Goal: Task Accomplishment & Management: Use online tool/utility

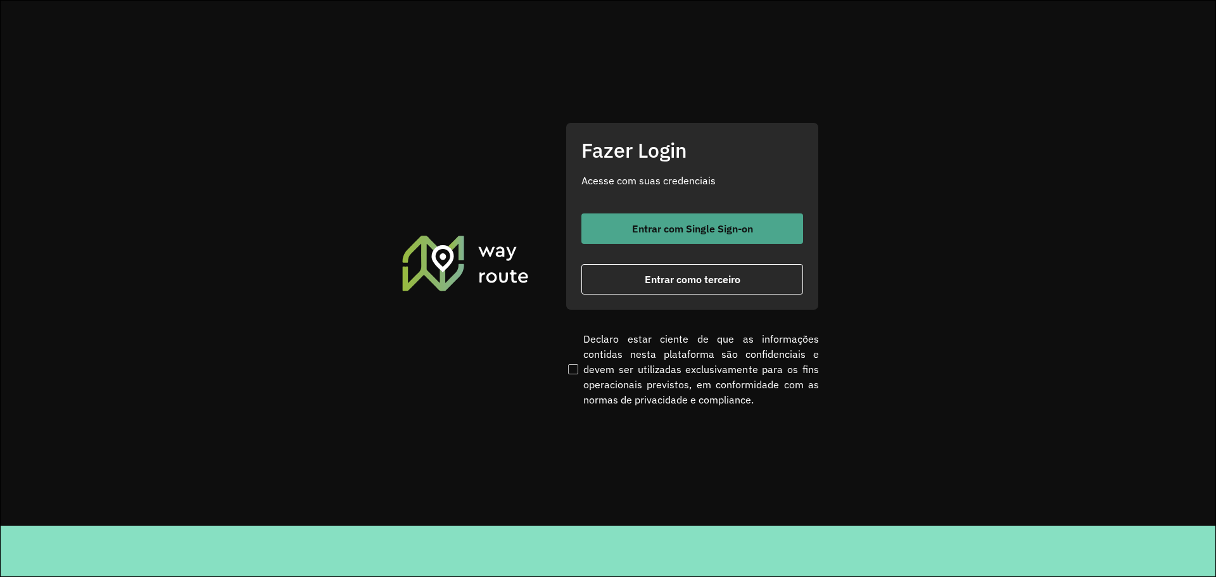
click at [667, 229] on span "Entrar com Single Sign-on" at bounding box center [692, 229] width 121 height 10
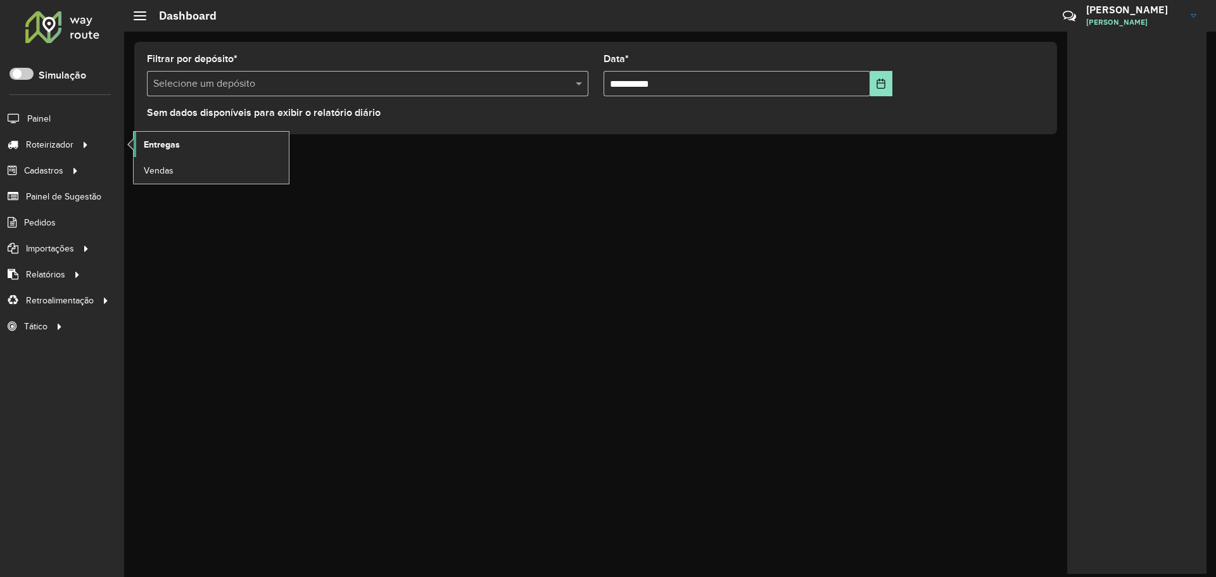
click at [179, 150] on span "Entregas" at bounding box center [162, 144] width 36 height 13
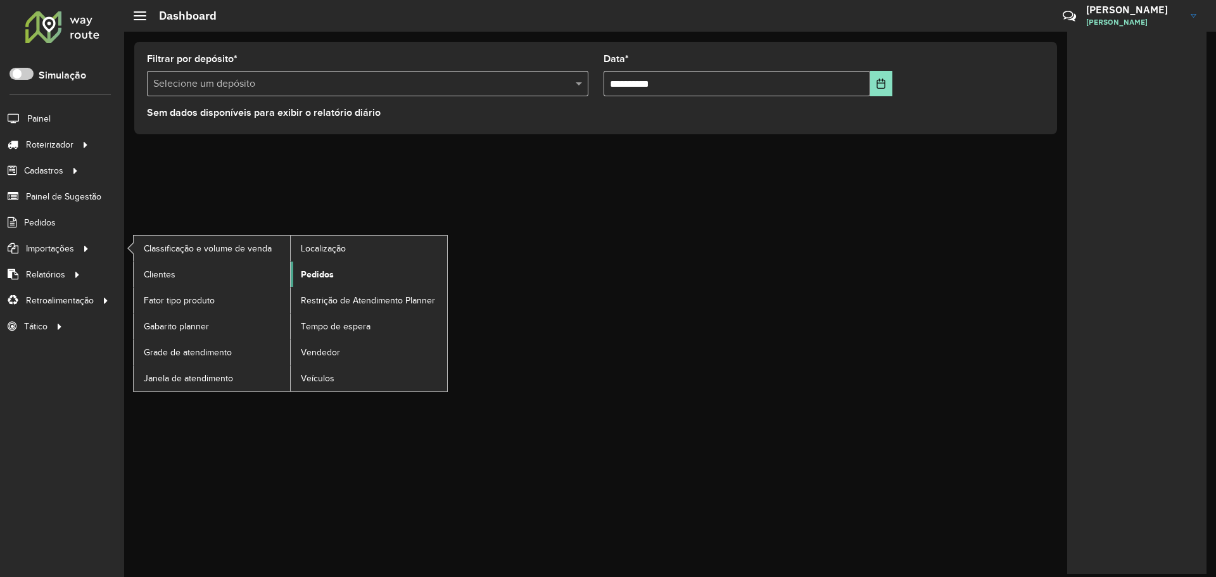
click at [329, 272] on span "Pedidos" at bounding box center [317, 274] width 33 height 13
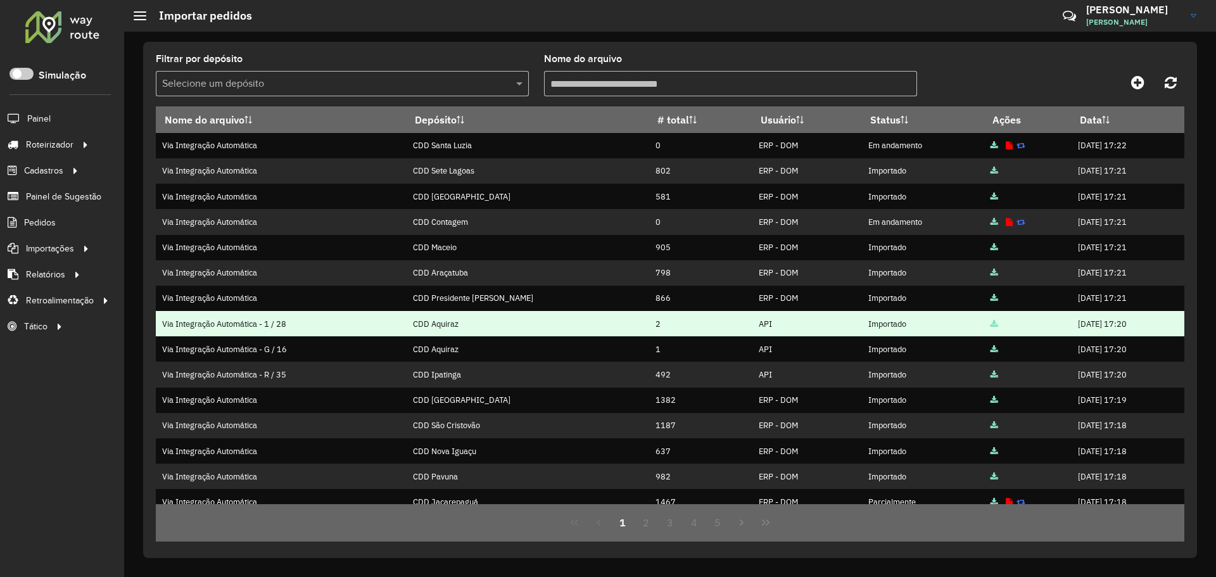
click at [449, 325] on td "CDD Aquiraz" at bounding box center [527, 323] width 243 height 25
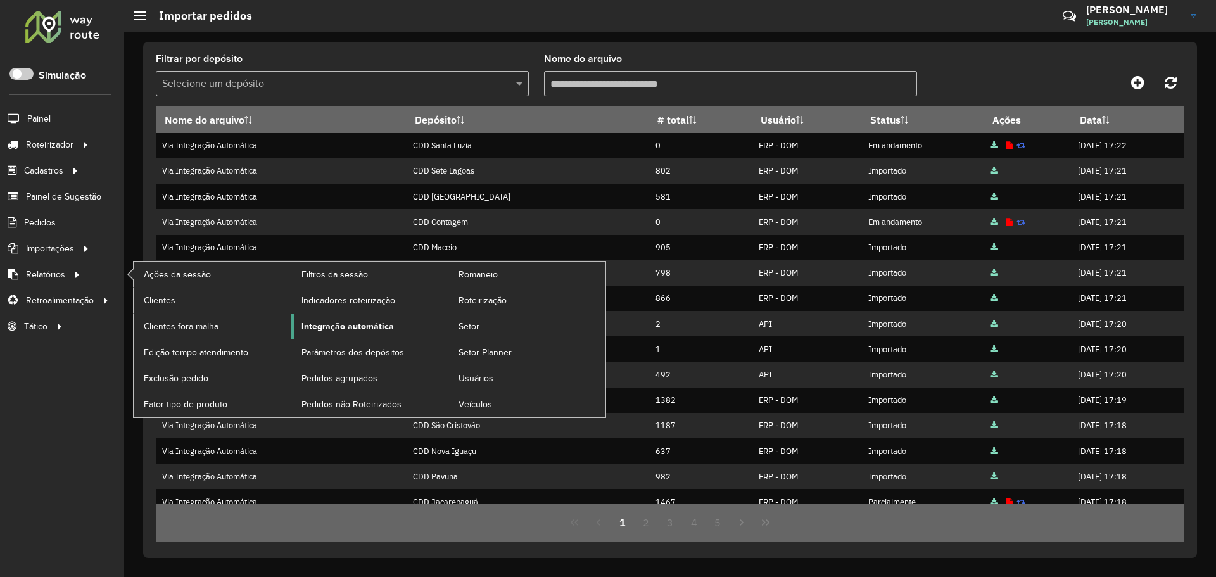
click at [321, 323] on span "Integração automática" at bounding box center [348, 326] width 92 height 13
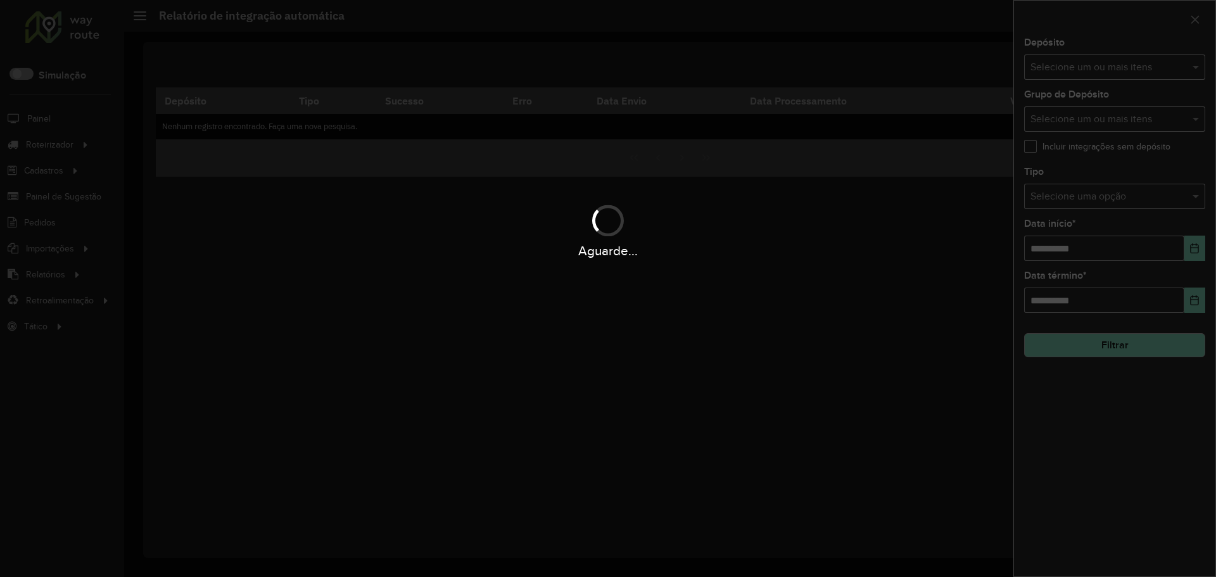
click at [1129, 72] on div "Aguarde..." at bounding box center [608, 288] width 1216 height 577
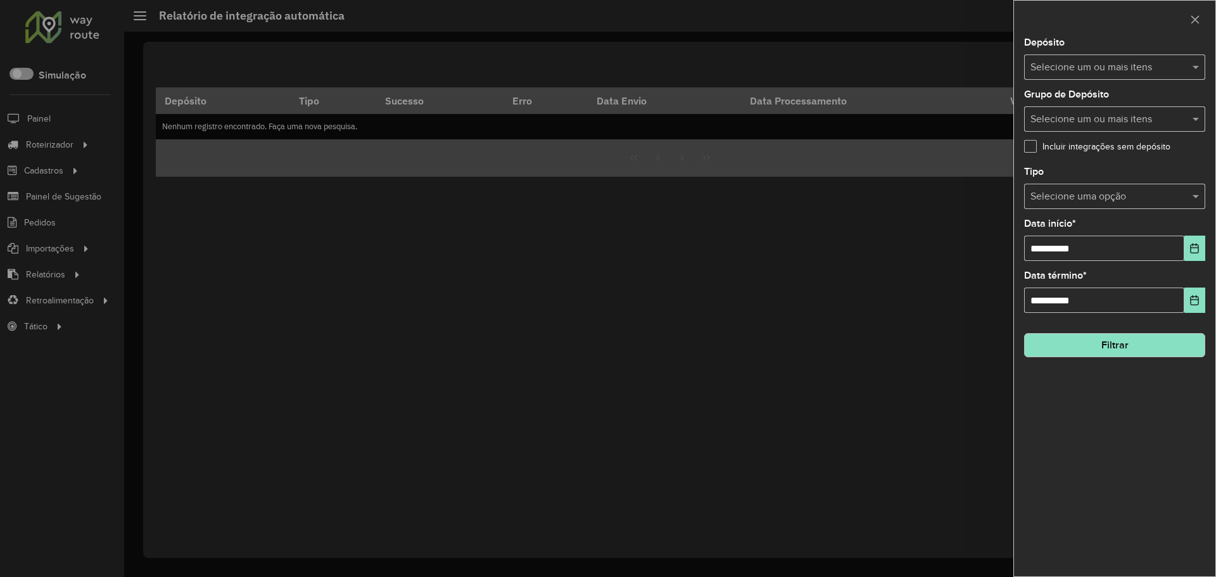
click at [1129, 72] on input "text" at bounding box center [1109, 67] width 162 height 15
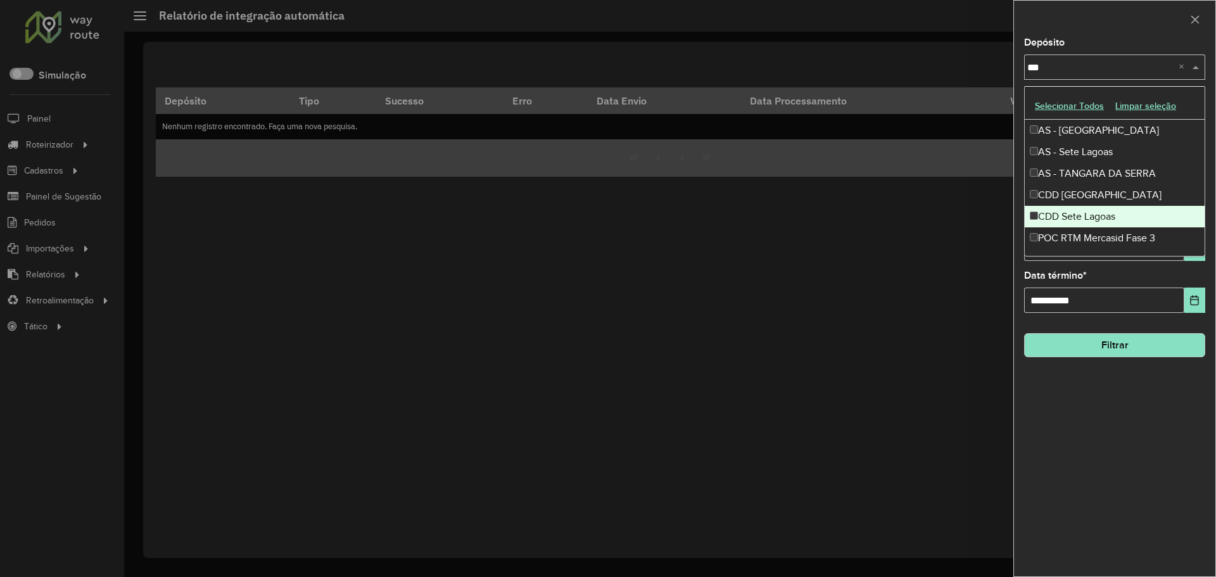
type input "****"
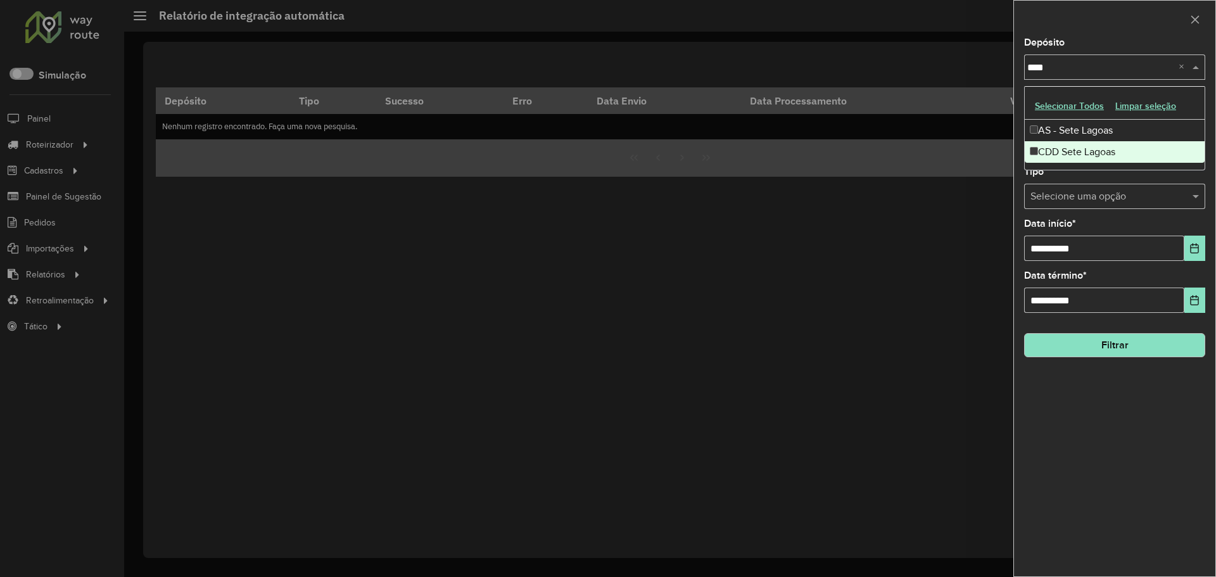
click at [1068, 148] on div "CDD Sete Lagoas" at bounding box center [1115, 152] width 180 height 22
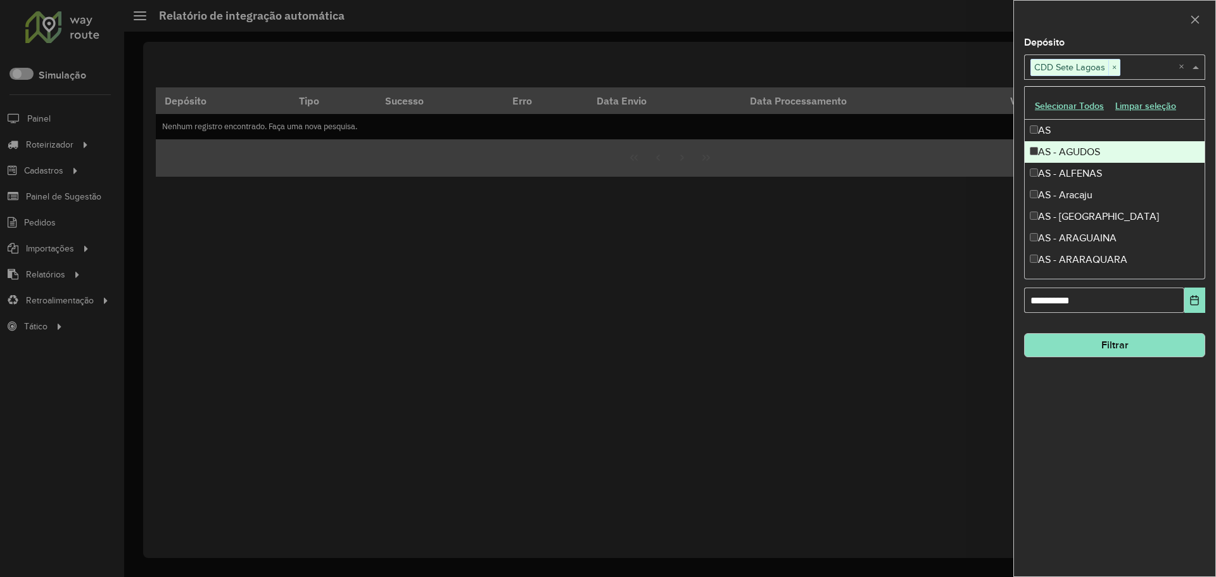
click at [1094, 8] on div at bounding box center [1114, 19] width 201 height 37
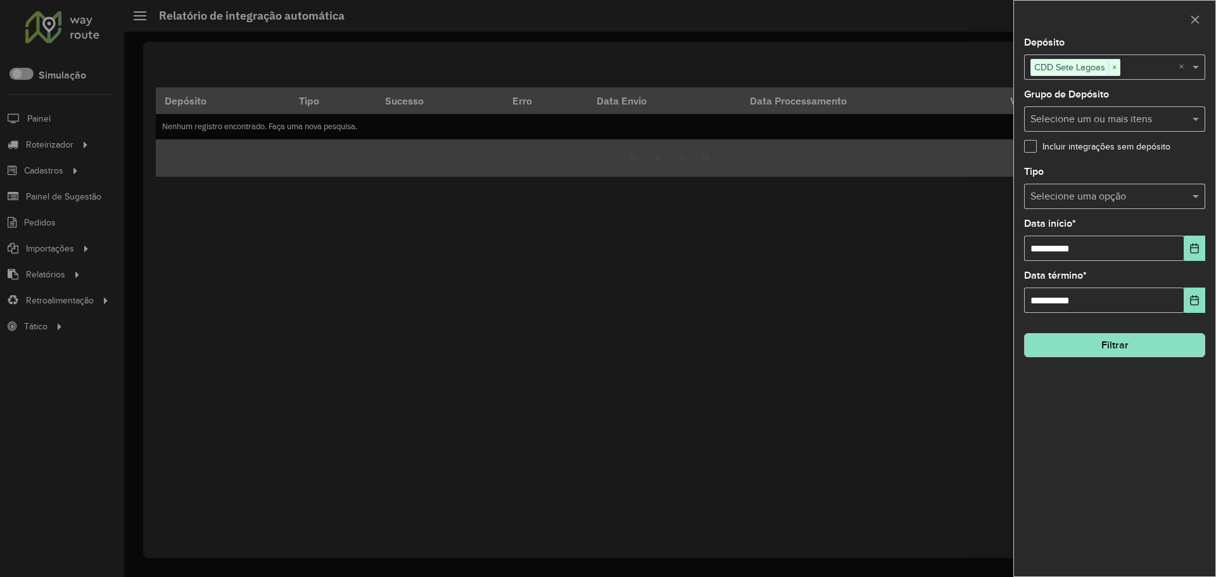
click at [1100, 353] on button "Filtrar" at bounding box center [1114, 345] width 181 height 24
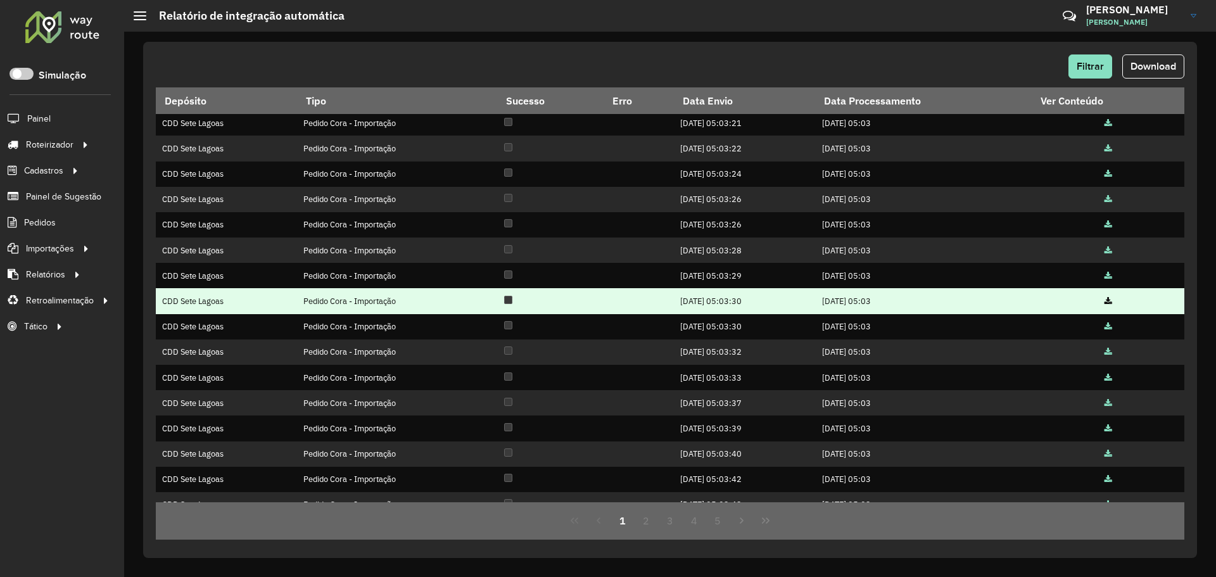
scroll to position [121, 0]
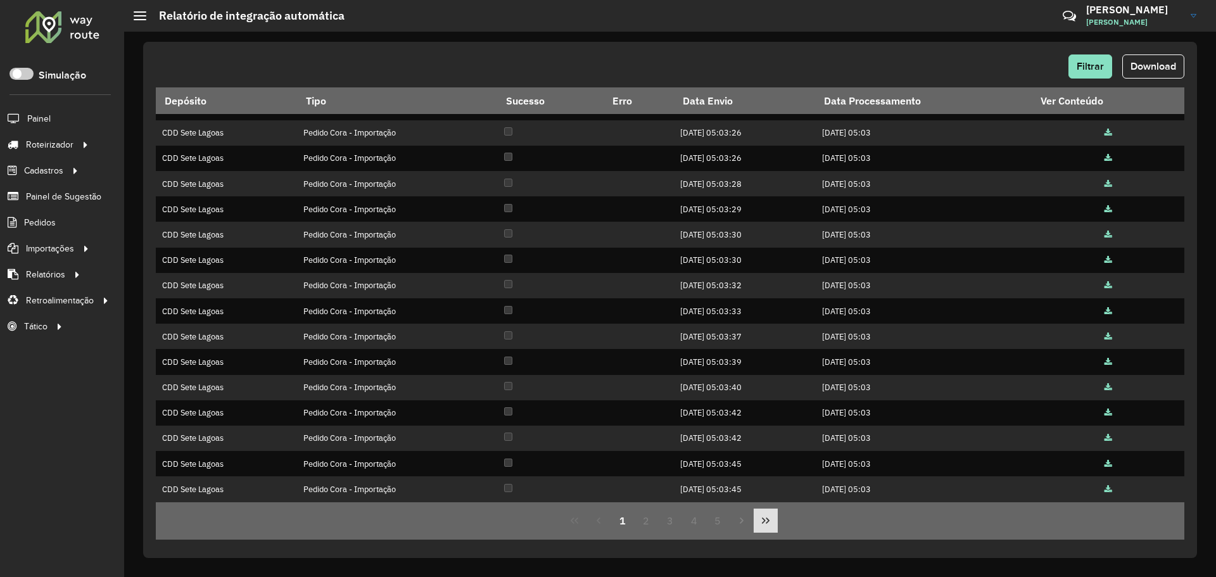
click at [762, 523] on icon "Last Page" at bounding box center [766, 521] width 8 height 6
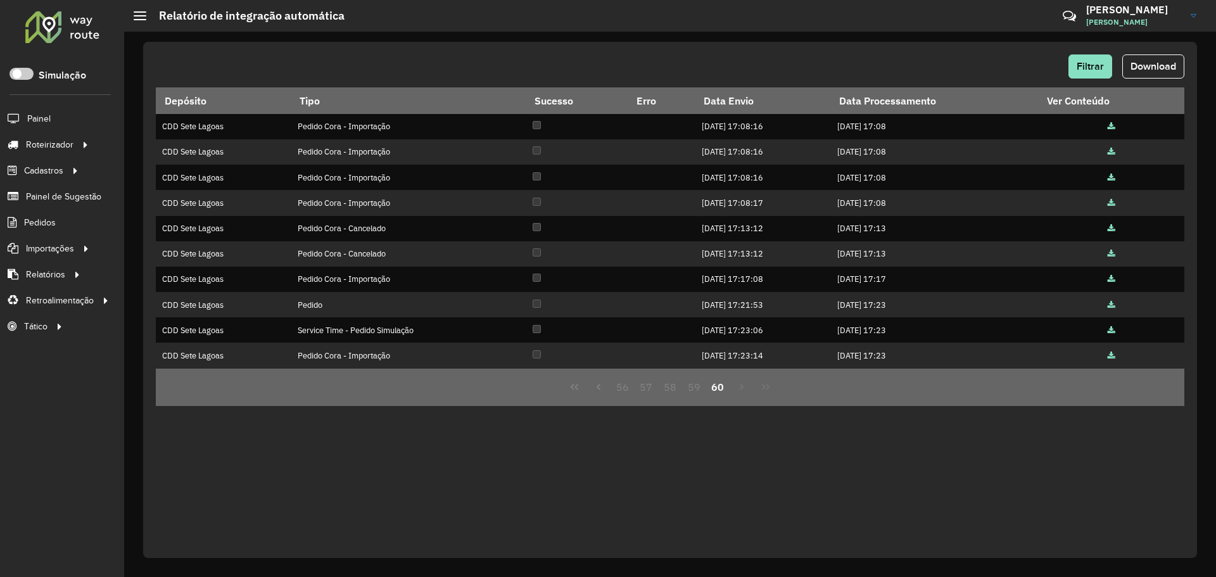
scroll to position [0, 0]
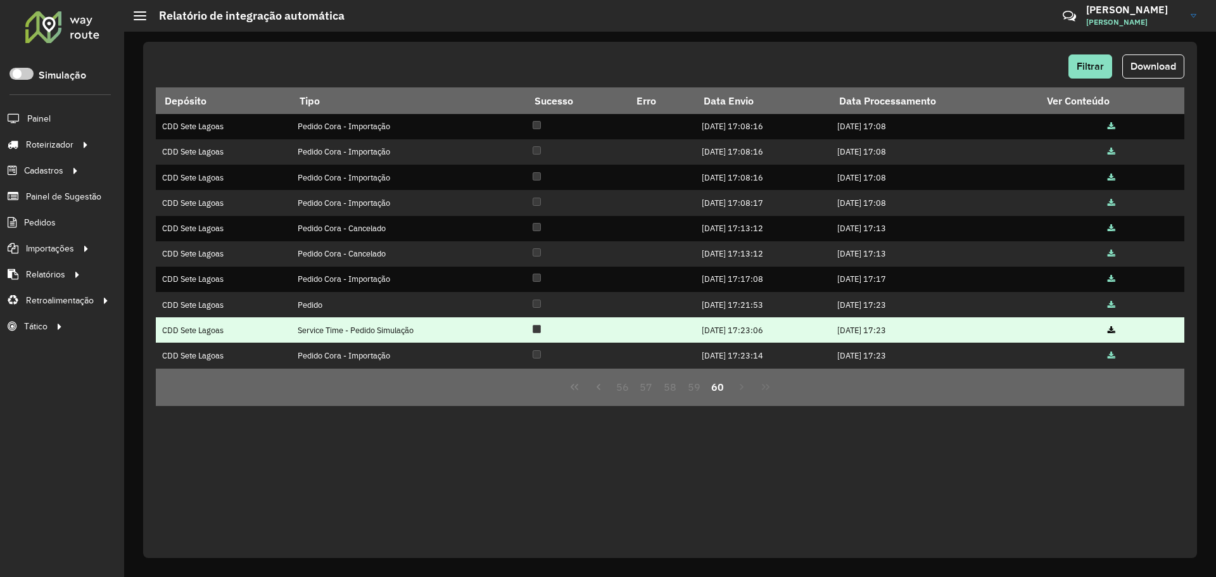
click at [369, 331] on td "Service Time - Pedido Simulação" at bounding box center [408, 329] width 235 height 25
drag, startPoint x: 322, startPoint y: 334, endPoint x: 440, endPoint y: 338, distance: 117.9
click at [436, 338] on td "Service Time - Pedido Simulação" at bounding box center [408, 329] width 235 height 25
click at [408, 338] on td "Service Time - Pedido Simulação" at bounding box center [408, 329] width 235 height 25
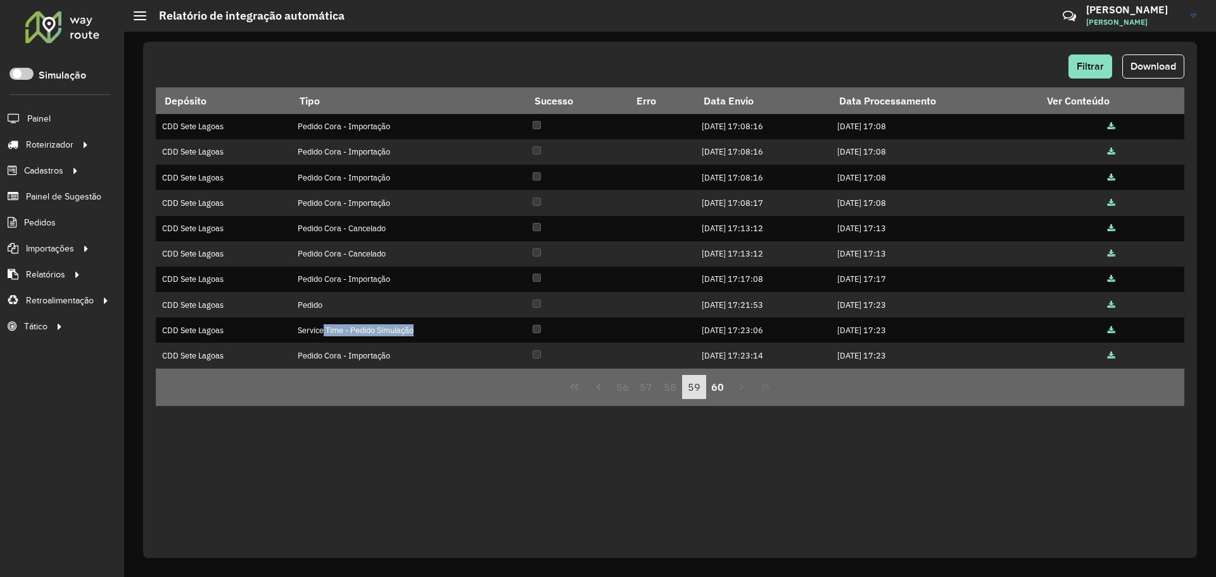
click at [692, 386] on button "59" at bounding box center [694, 387] width 24 height 24
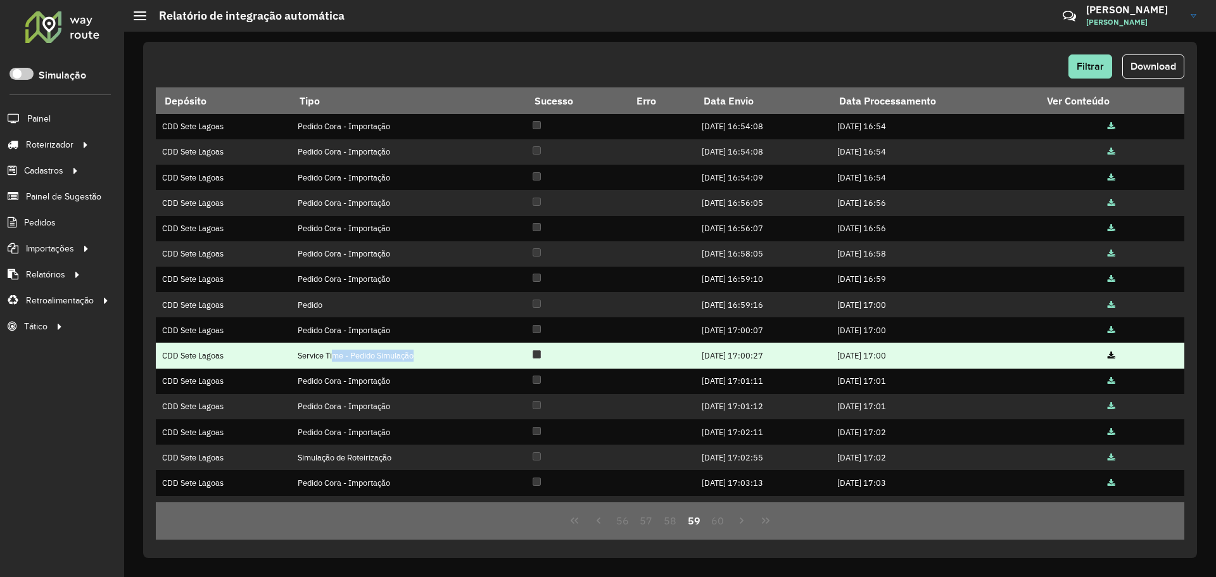
drag, startPoint x: 336, startPoint y: 364, endPoint x: 461, endPoint y: 367, distance: 125.5
click at [461, 367] on td "Service Time - Pedido Simulação" at bounding box center [408, 355] width 235 height 25
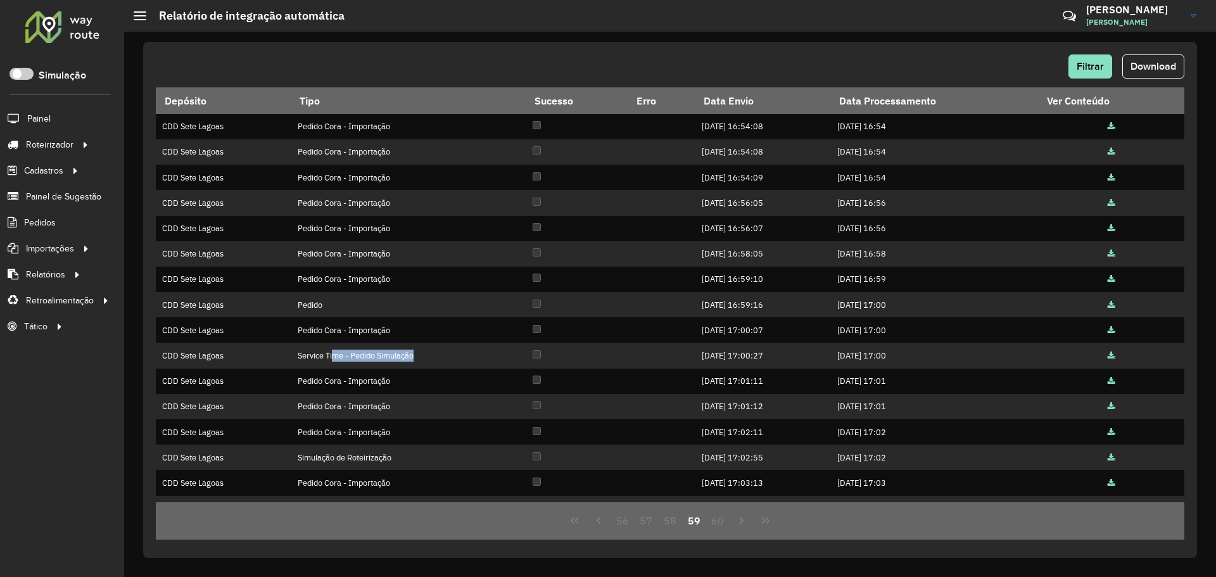
click at [753, 523] on button "Next Page" at bounding box center [742, 521] width 24 height 24
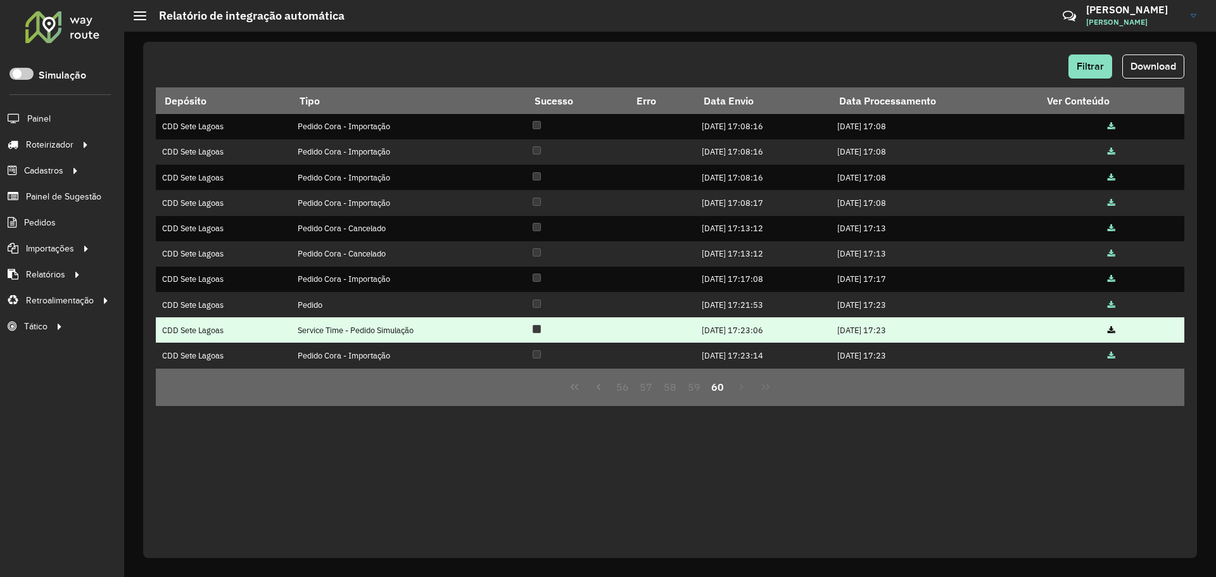
click at [383, 334] on td "Service Time - Pedido Simulação" at bounding box center [408, 329] width 235 height 25
click at [1113, 329] on icon at bounding box center [1112, 331] width 8 height 8
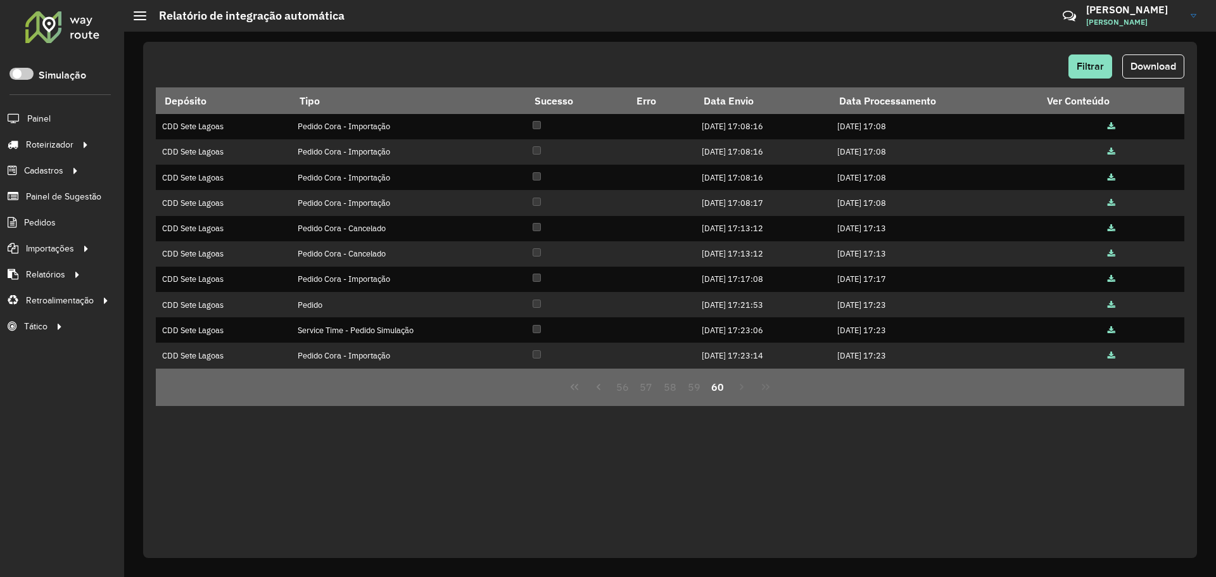
click at [424, 60] on div "Filtrar Download" at bounding box center [670, 66] width 1029 height 24
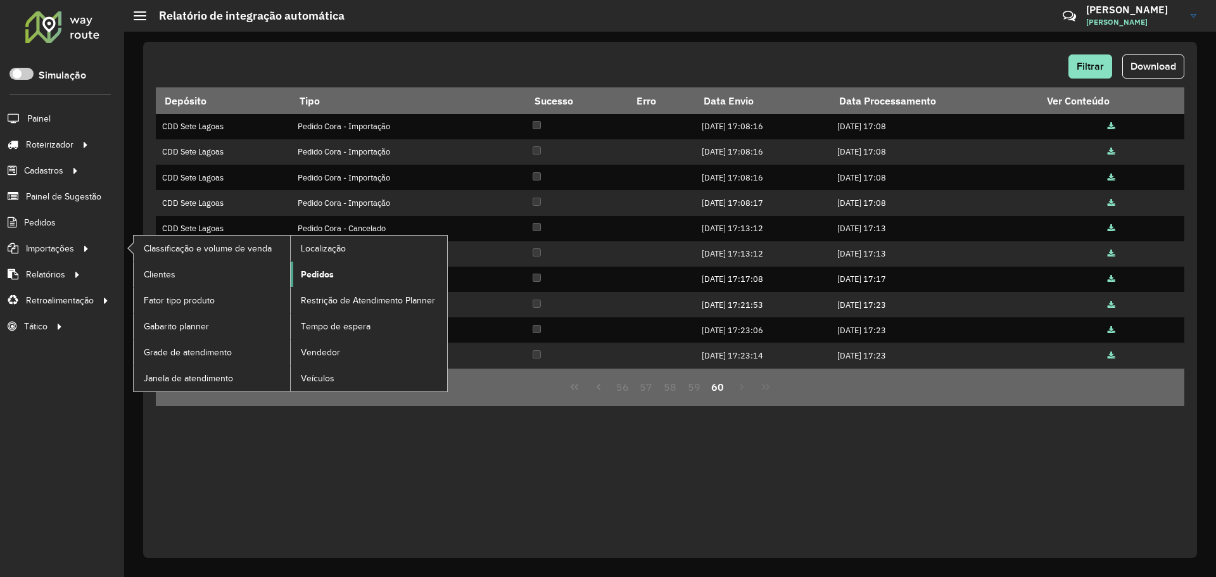
click at [324, 274] on span "Pedidos" at bounding box center [317, 274] width 33 height 13
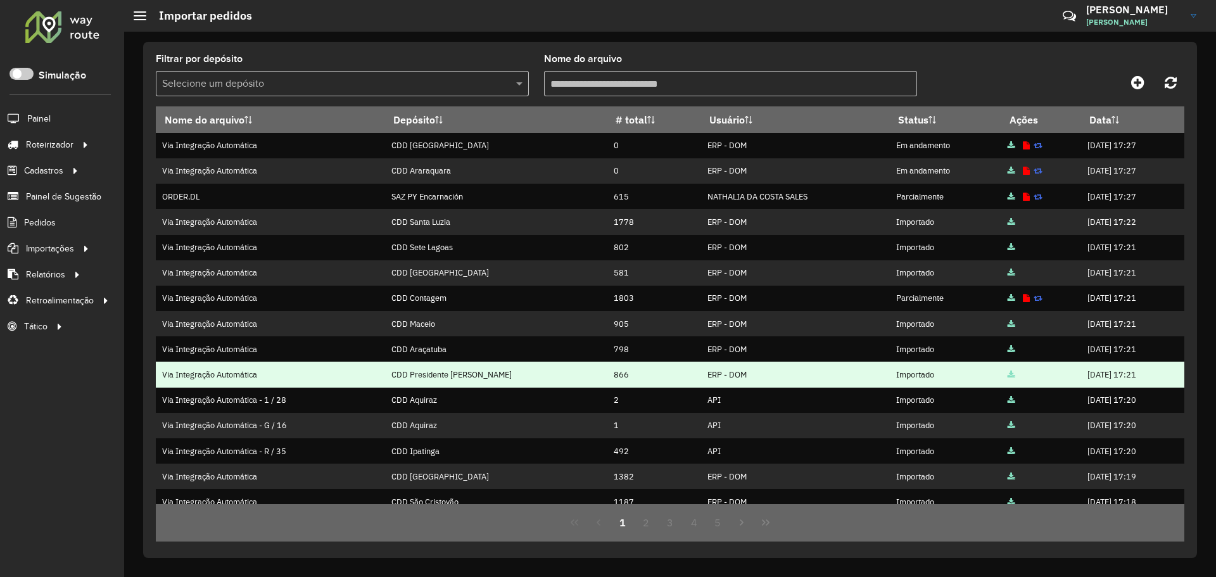
click at [430, 374] on td "CDD Presidente [PERSON_NAME]" at bounding box center [496, 374] width 222 height 25
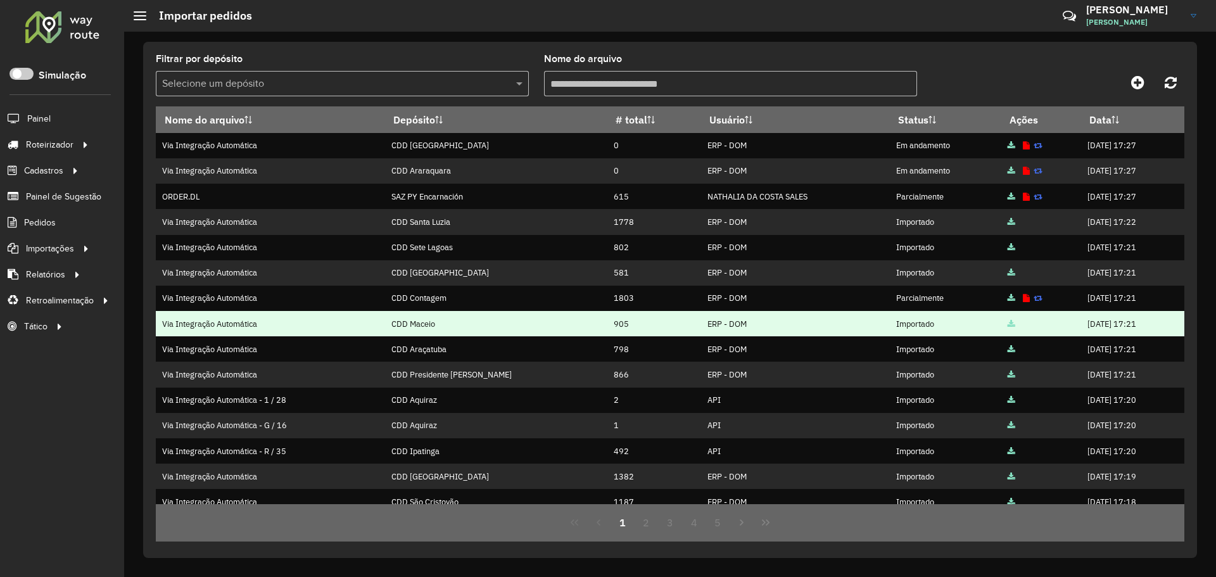
click at [448, 312] on td "CDD Maceio" at bounding box center [496, 323] width 222 height 25
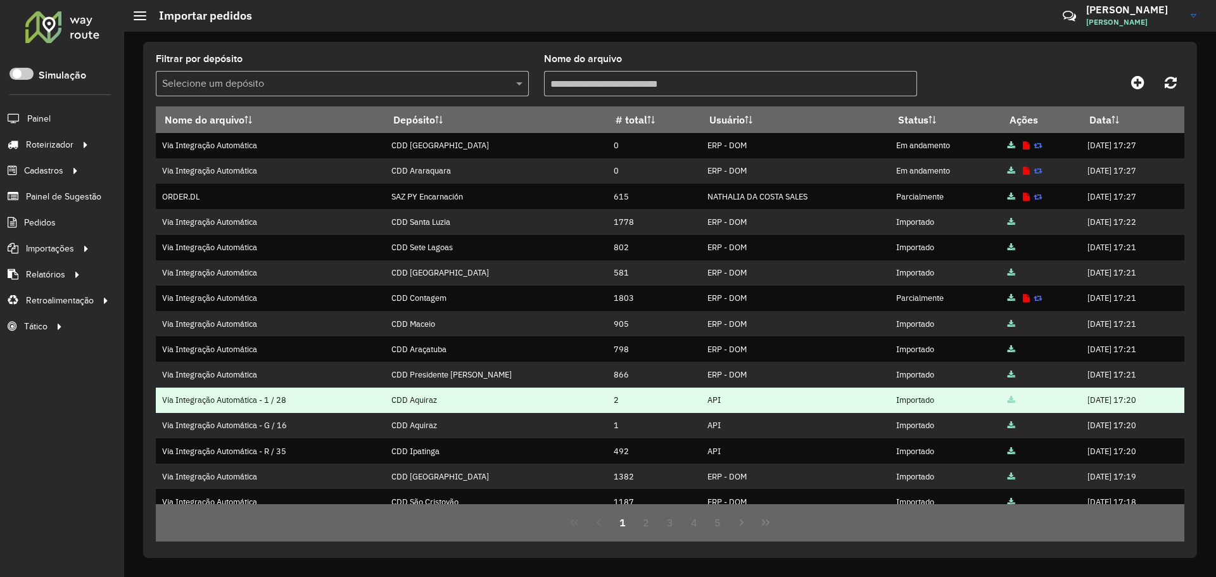
drag, startPoint x: 364, startPoint y: 165, endPoint x: 558, endPoint y: 405, distance: 308.6
click at [554, 410] on tbody "Via Integração Automática CDD Ribeirão Preto 0 ERP - DOM Em andamento [DATE] 17…" at bounding box center [670, 387] width 1029 height 509
click at [557, 404] on td "CDD Aquiraz" at bounding box center [496, 400] width 222 height 25
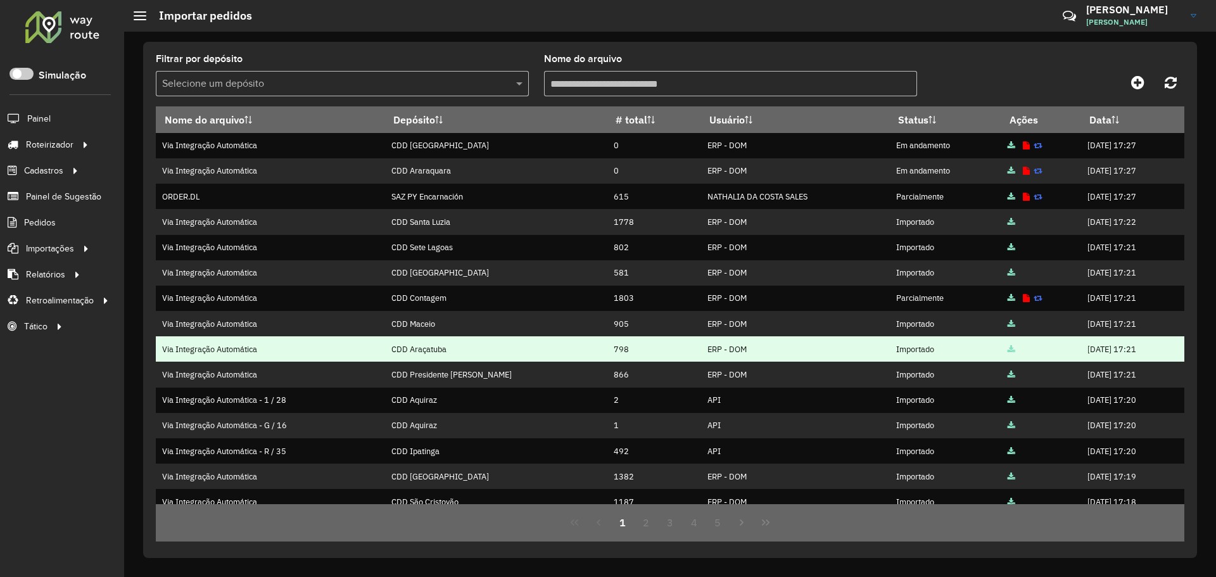
click at [500, 348] on td "CDD Araçatuba" at bounding box center [496, 348] width 222 height 25
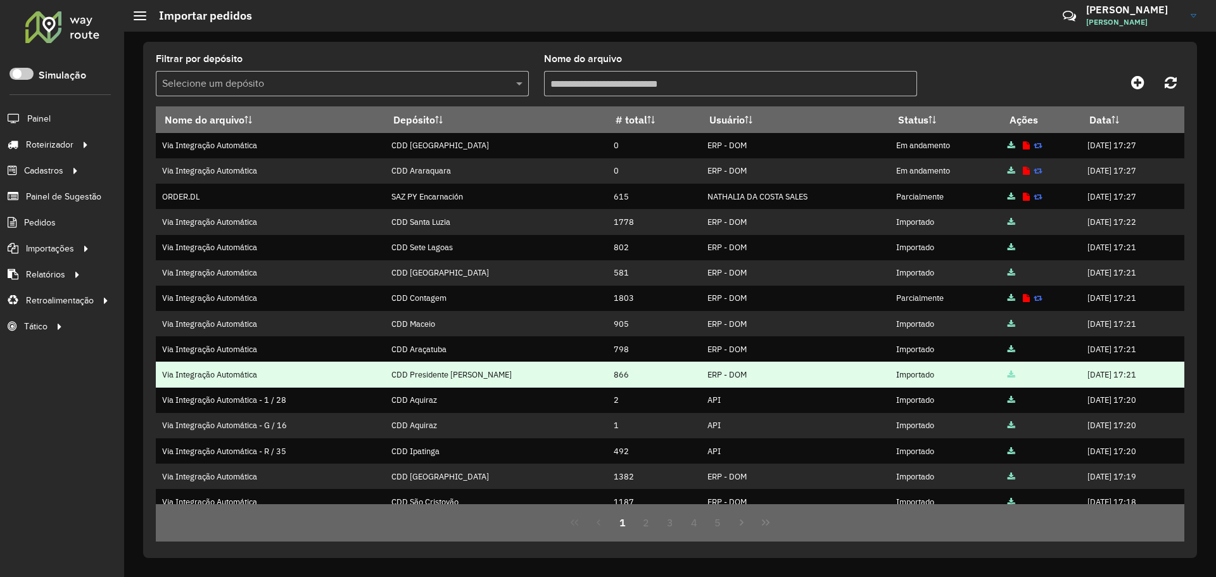
click at [889, 377] on td "Importado" at bounding box center [944, 374] width 111 height 25
click at [607, 371] on td "866" at bounding box center [654, 374] width 94 height 25
click at [607, 372] on td "866" at bounding box center [654, 374] width 94 height 25
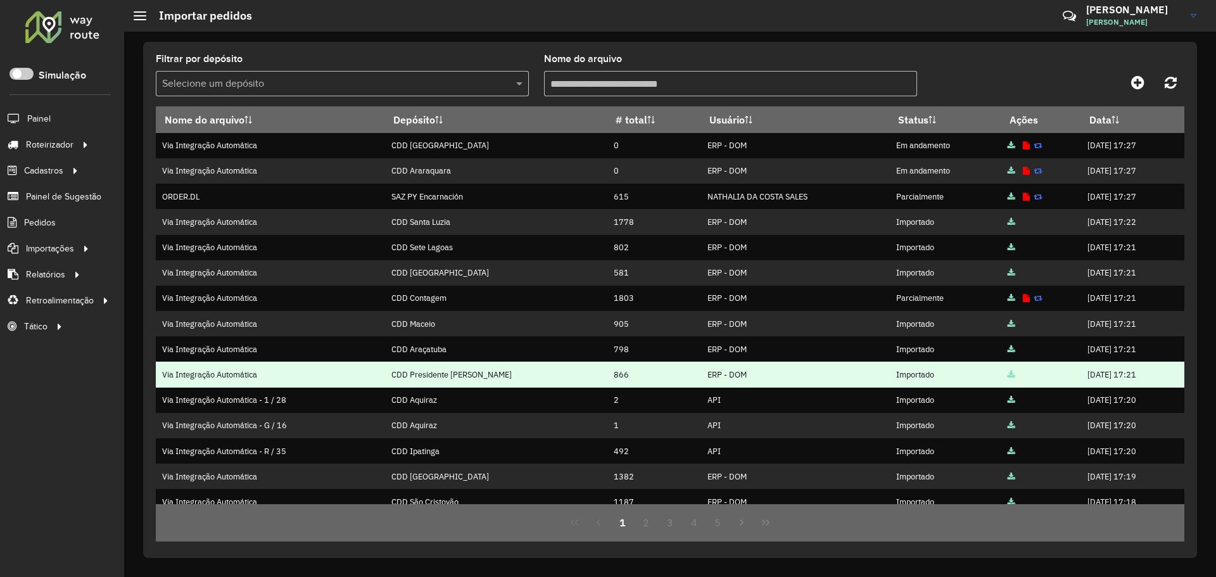
click at [607, 372] on td "866" at bounding box center [654, 374] width 94 height 25
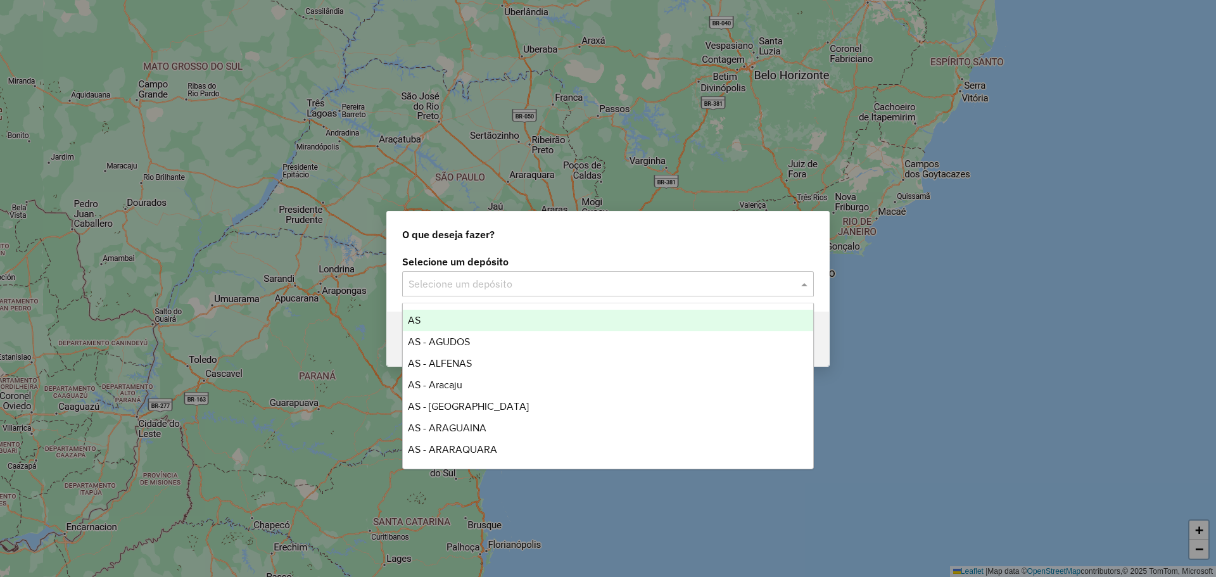
click at [483, 277] on input "text" at bounding box center [596, 284] width 374 height 15
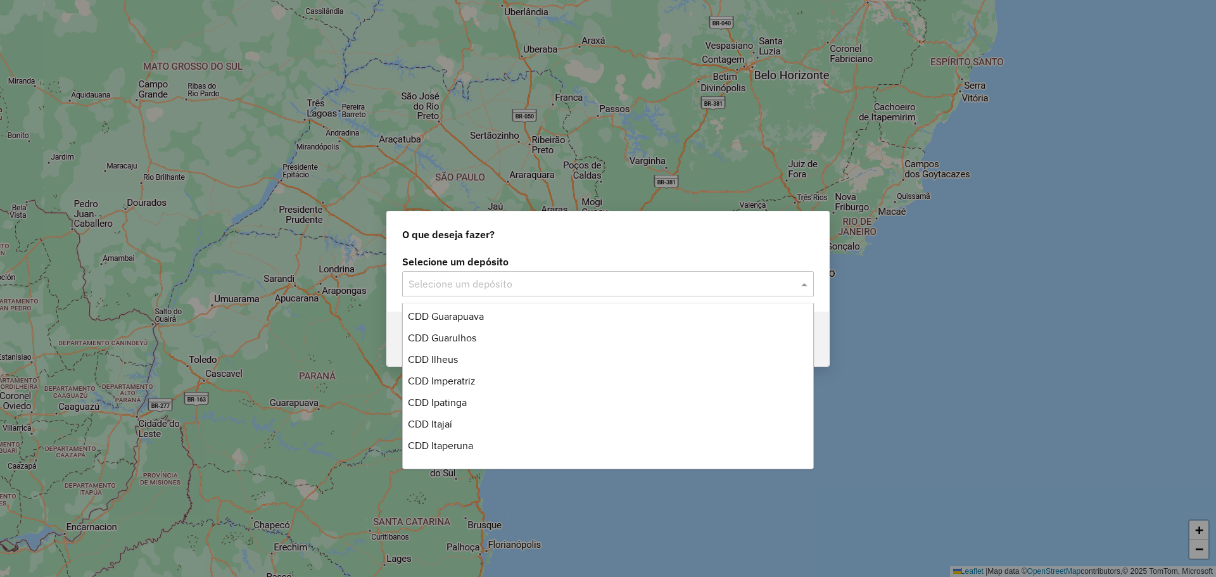
scroll to position [3104, 0]
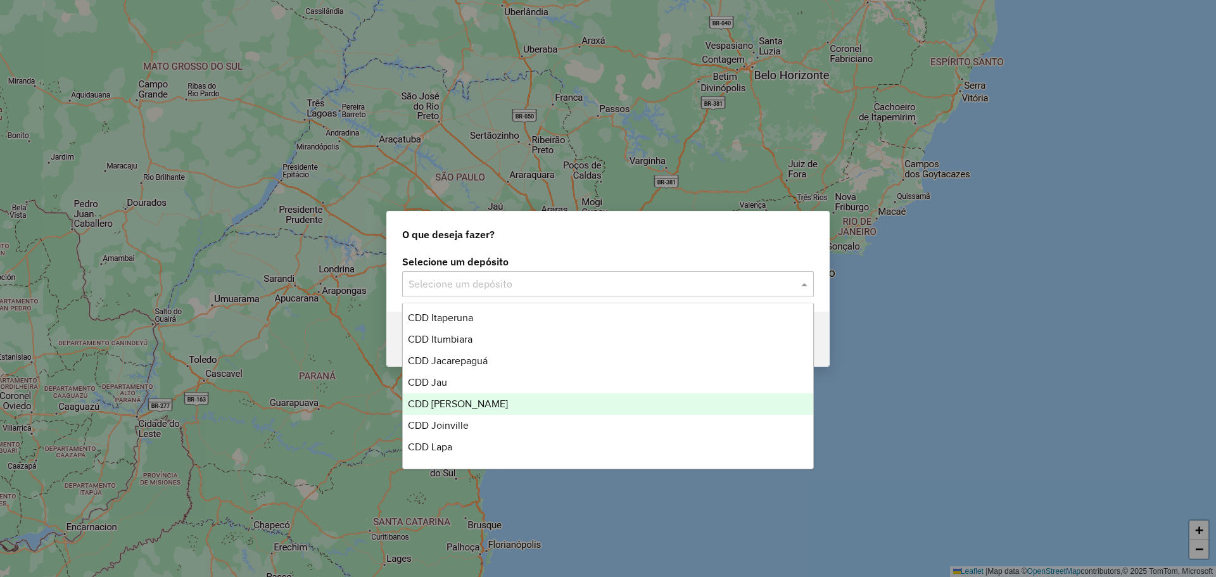
click at [475, 404] on span "CDD [PERSON_NAME]" at bounding box center [458, 403] width 100 height 11
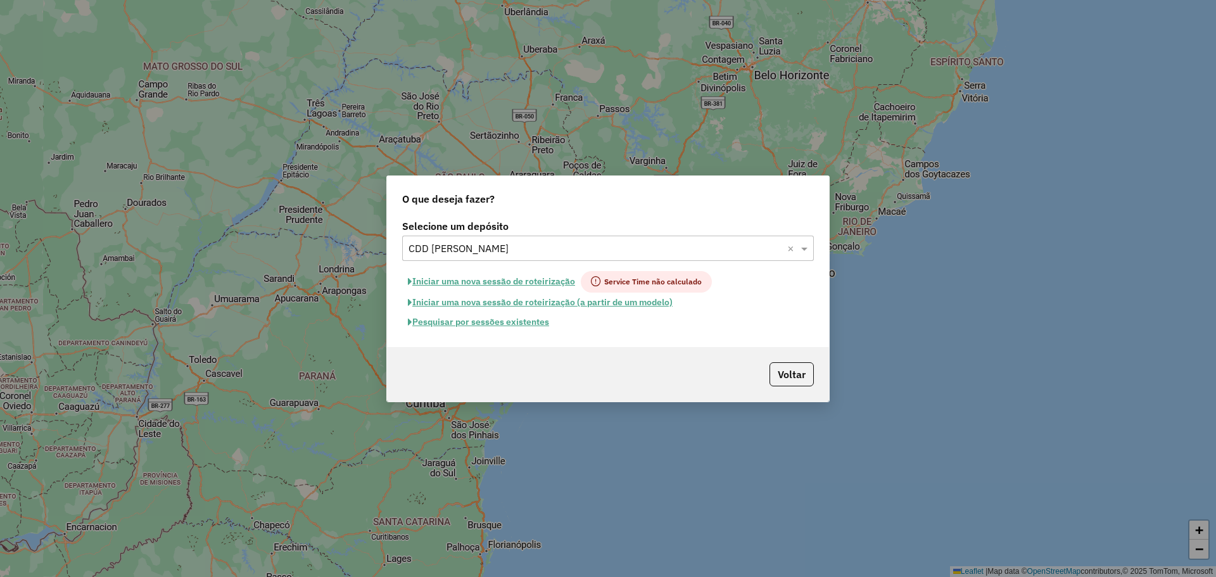
click at [662, 281] on span "Service Time não calculado" at bounding box center [646, 282] width 131 height 22
click at [505, 248] on input "text" at bounding box center [596, 248] width 374 height 15
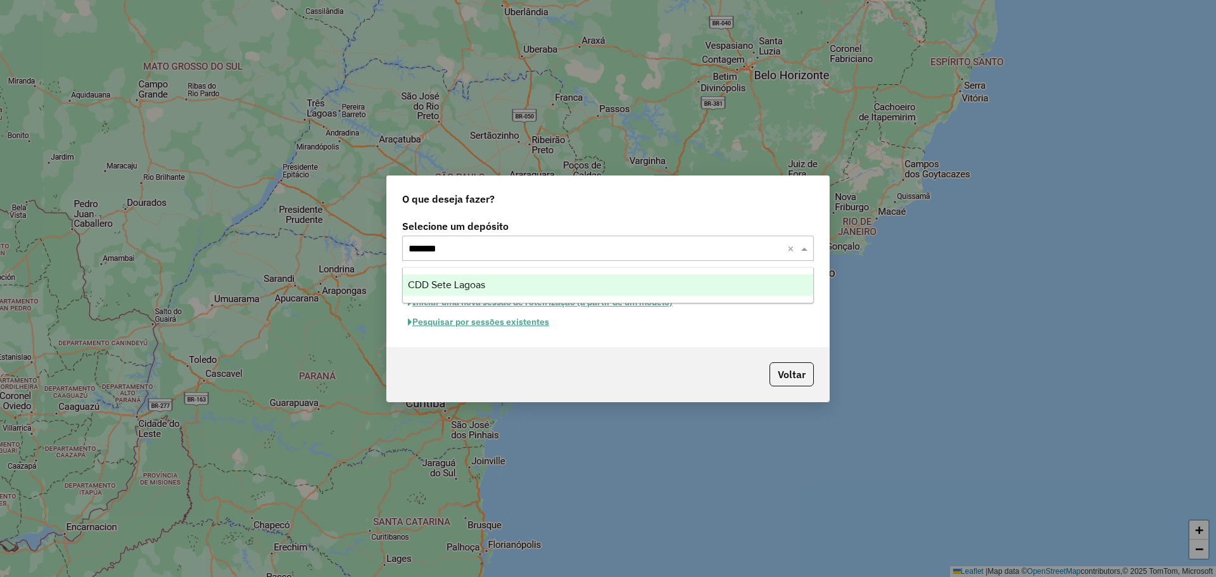
type input "********"
click at [502, 283] on div "CDD Sete Lagoas" at bounding box center [608, 285] width 410 height 22
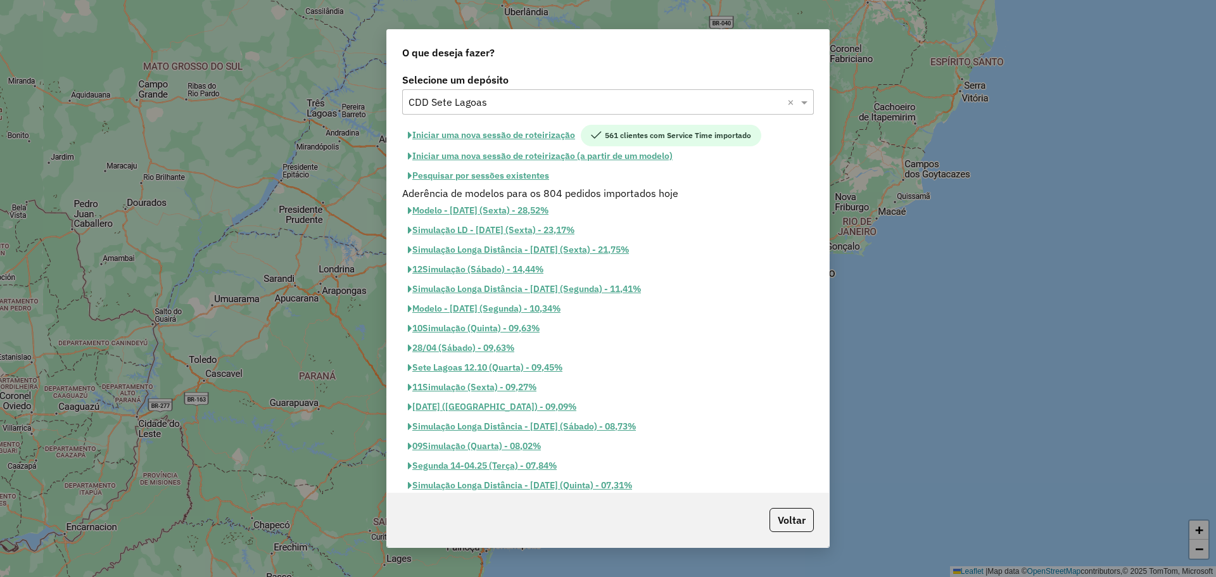
click at [642, 134] on span "561 clientes com Service Time importado" at bounding box center [671, 136] width 181 height 22
click at [457, 132] on button "Iniciar uma nova sessão de roteirização" at bounding box center [491, 136] width 179 height 22
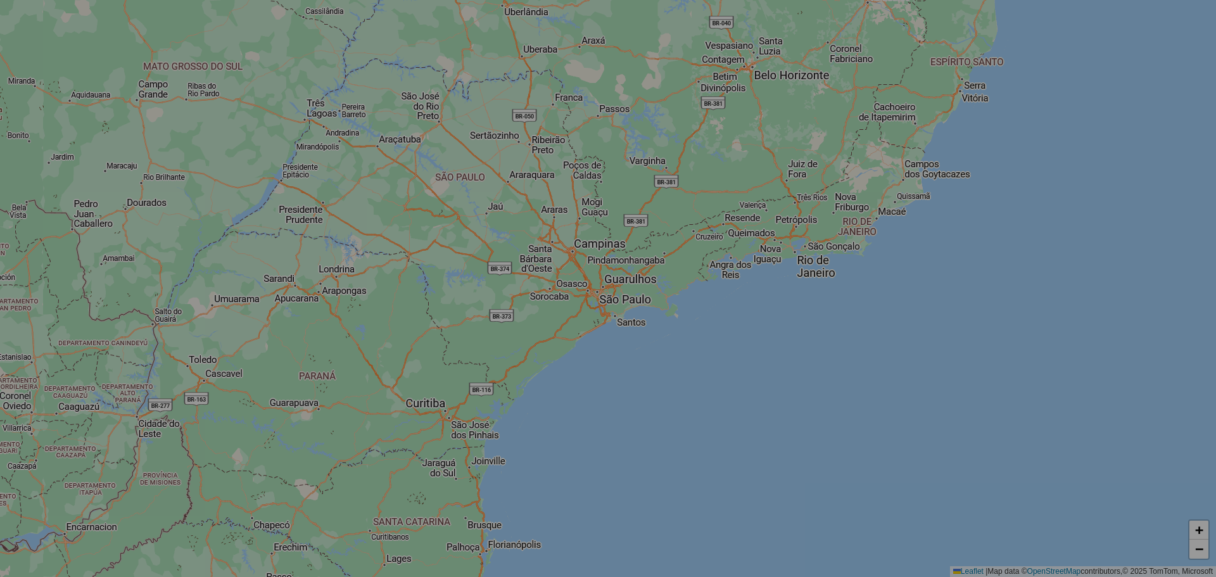
select select "*"
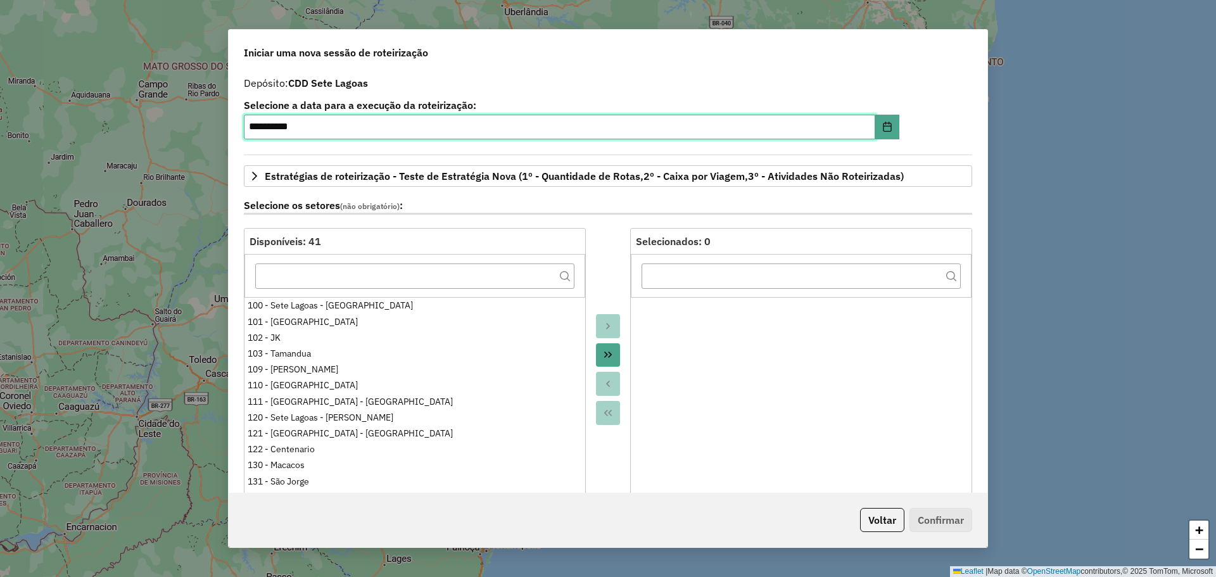
drag, startPoint x: 523, startPoint y: 127, endPoint x: 535, endPoint y: 123, distance: 12.8
click at [523, 127] on input "**********" at bounding box center [560, 127] width 632 height 25
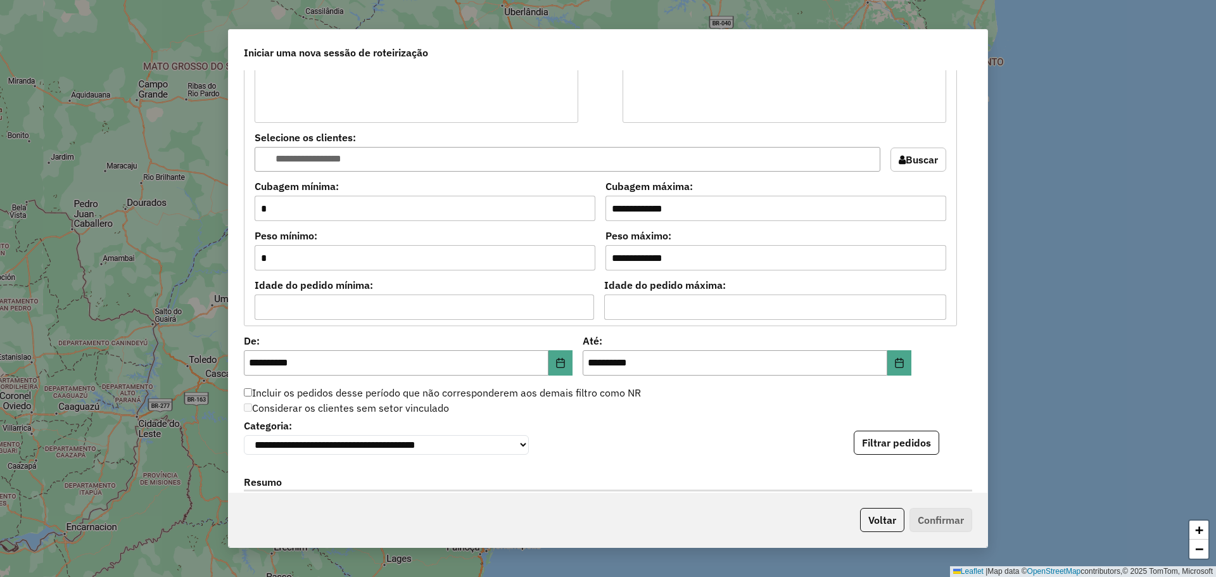
scroll to position [912, 0]
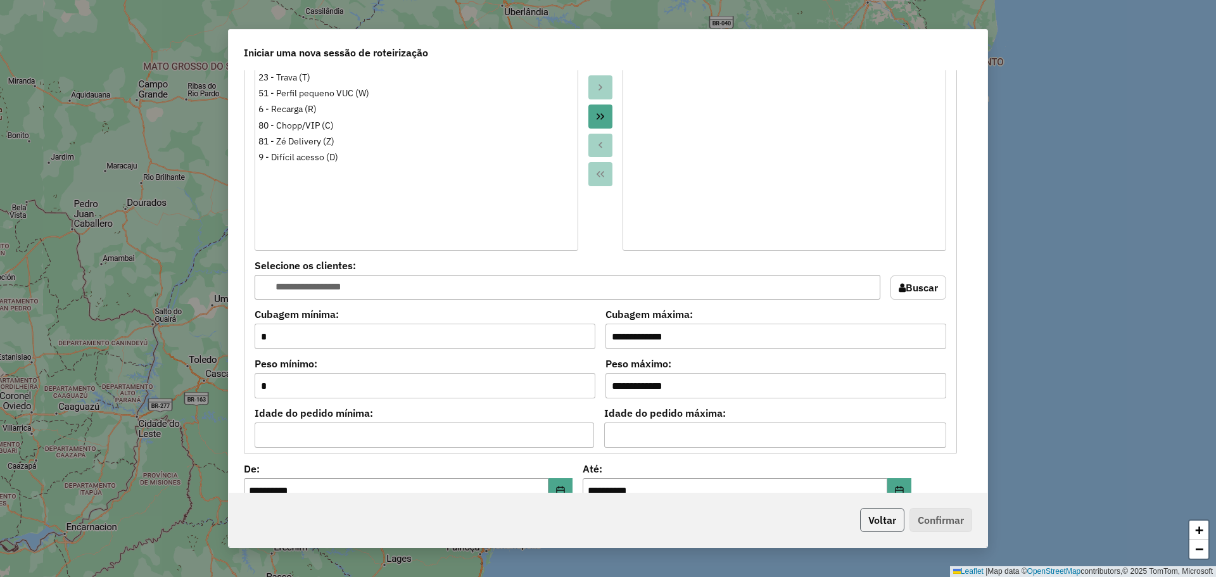
click at [882, 525] on button "Voltar" at bounding box center [882, 520] width 44 height 24
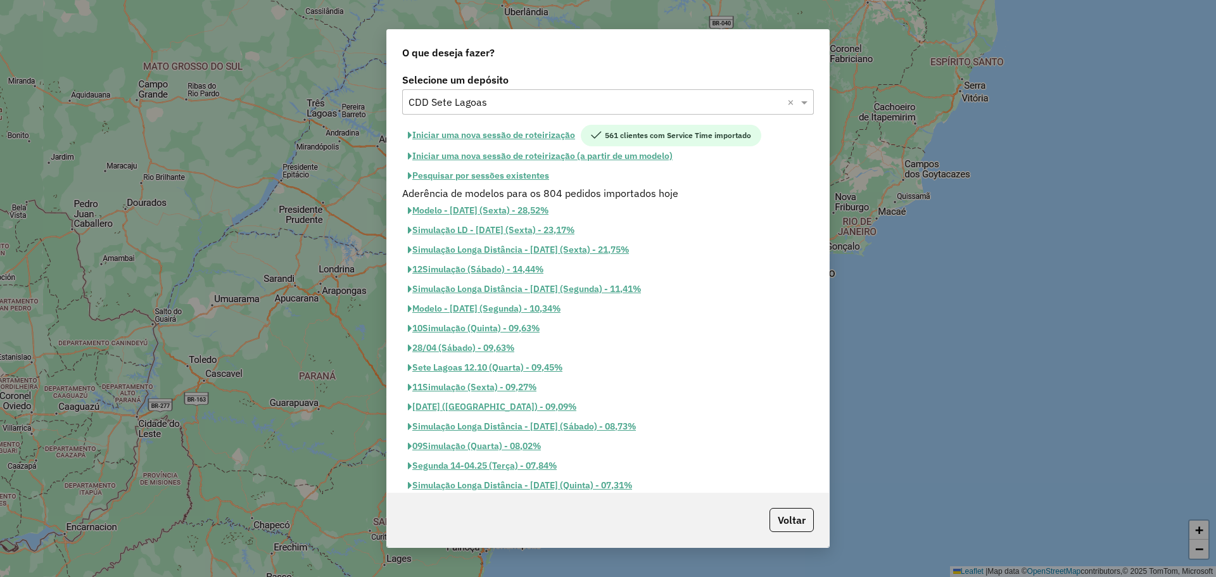
click at [543, 135] on button "Iniciar uma nova sessão de roteirização" at bounding box center [491, 136] width 179 height 22
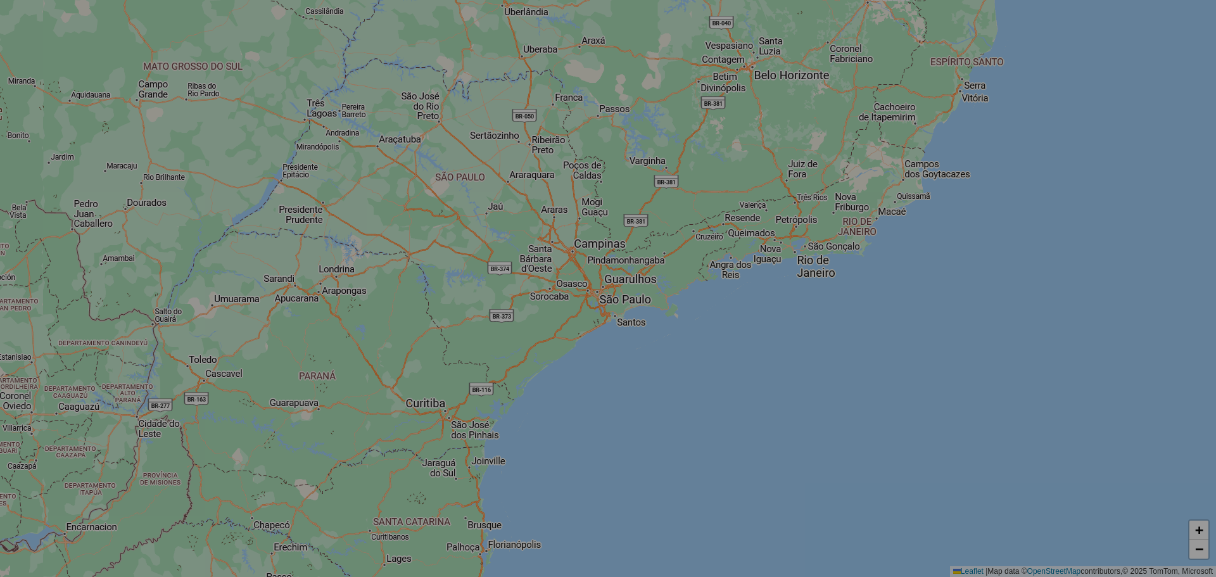
select select "*"
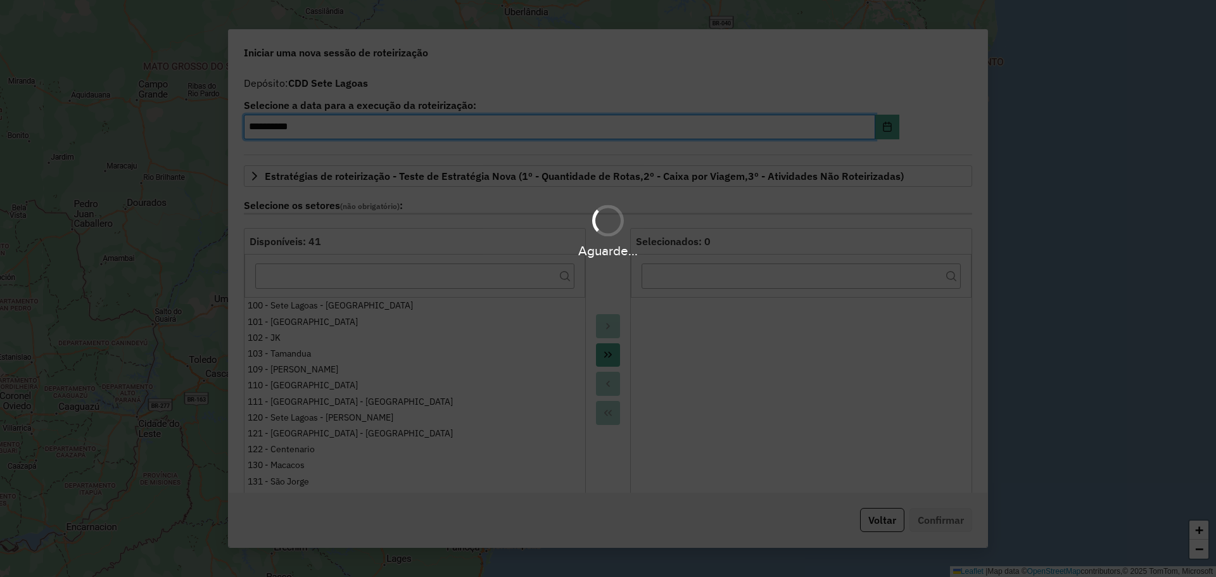
click at [870, 521] on div "Aguarde..." at bounding box center [608, 288] width 1216 height 577
click at [872, 521] on div "Aguarde..." at bounding box center [608, 288] width 1216 height 577
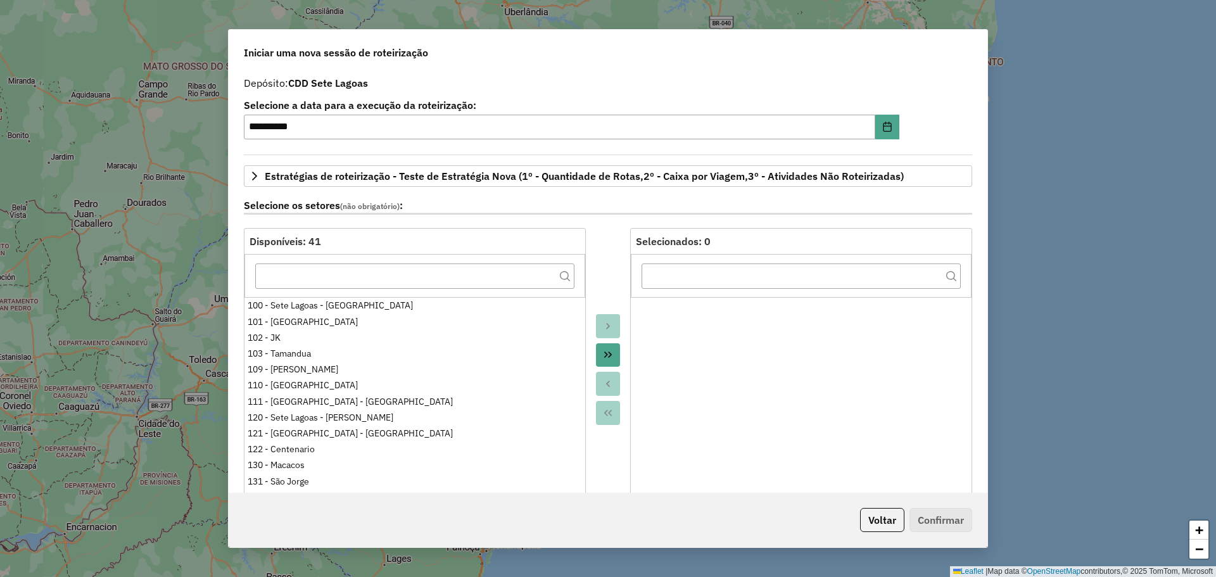
click at [872, 521] on button "Voltar" at bounding box center [882, 520] width 44 height 24
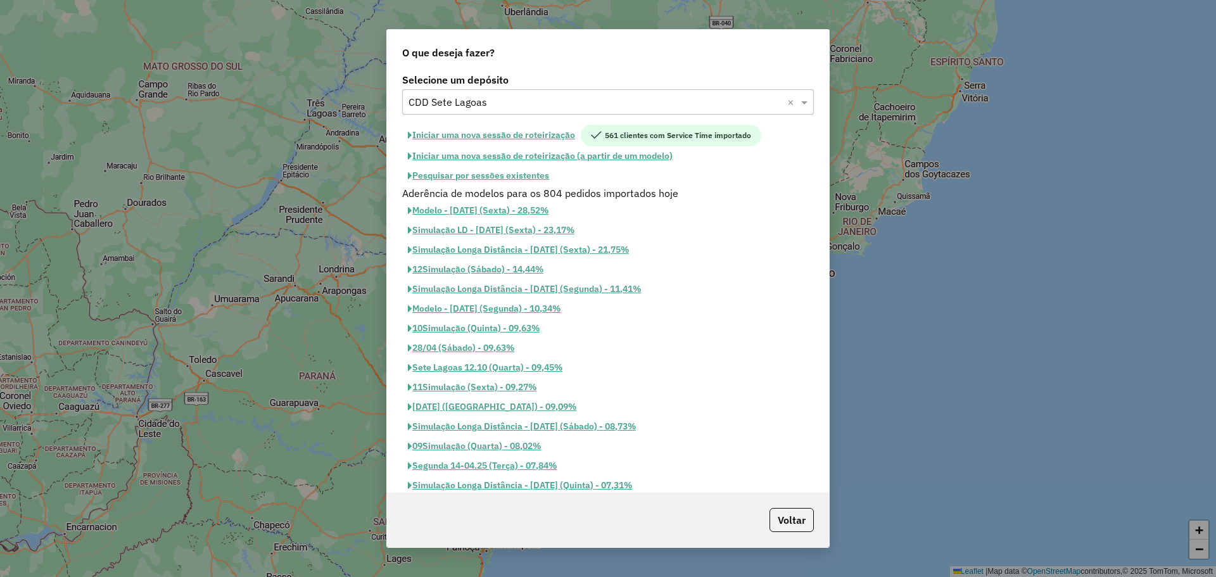
click at [614, 92] on div "Selecione um depósito × CDD Sete Lagoas ×" at bounding box center [608, 101] width 412 height 25
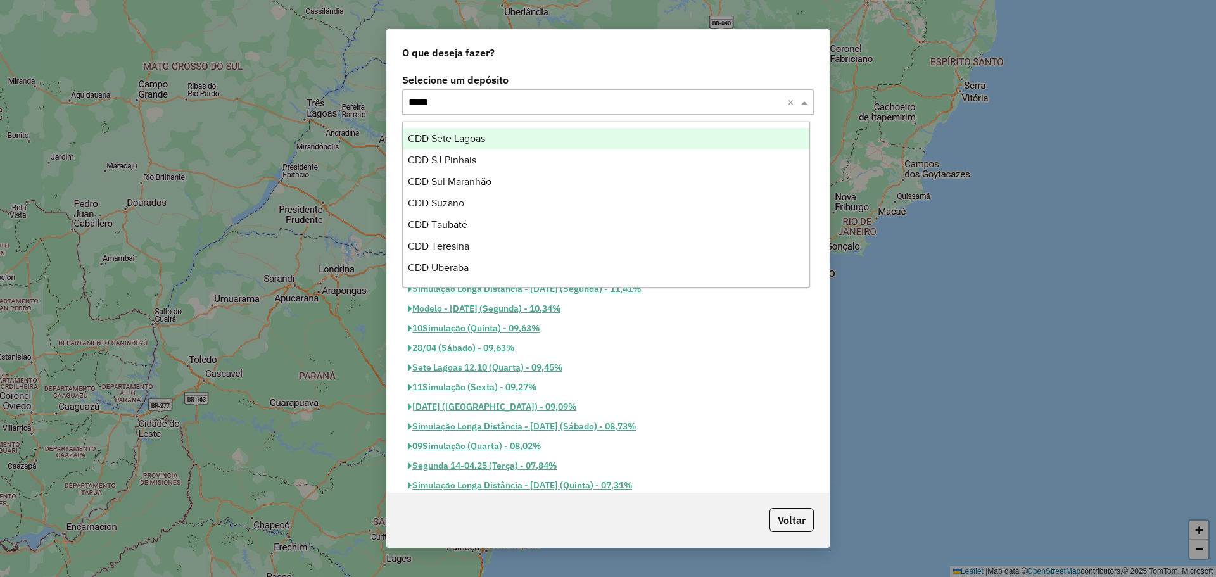
scroll to position [0, 0]
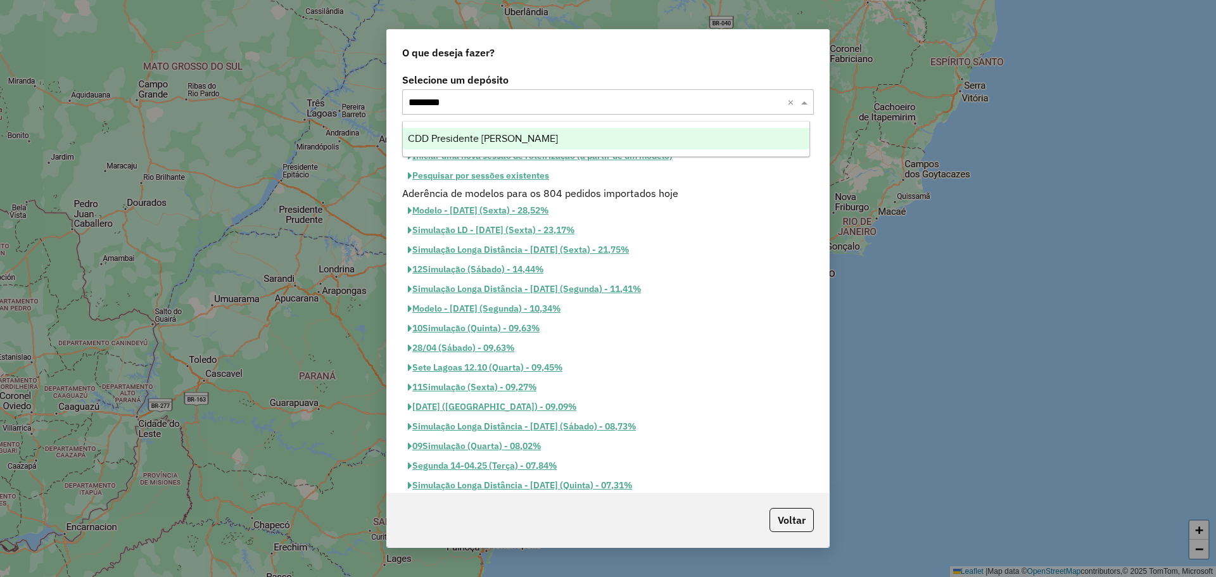
type input "*********"
click at [581, 144] on div "CDD Presidente [PERSON_NAME]" at bounding box center [606, 139] width 407 height 22
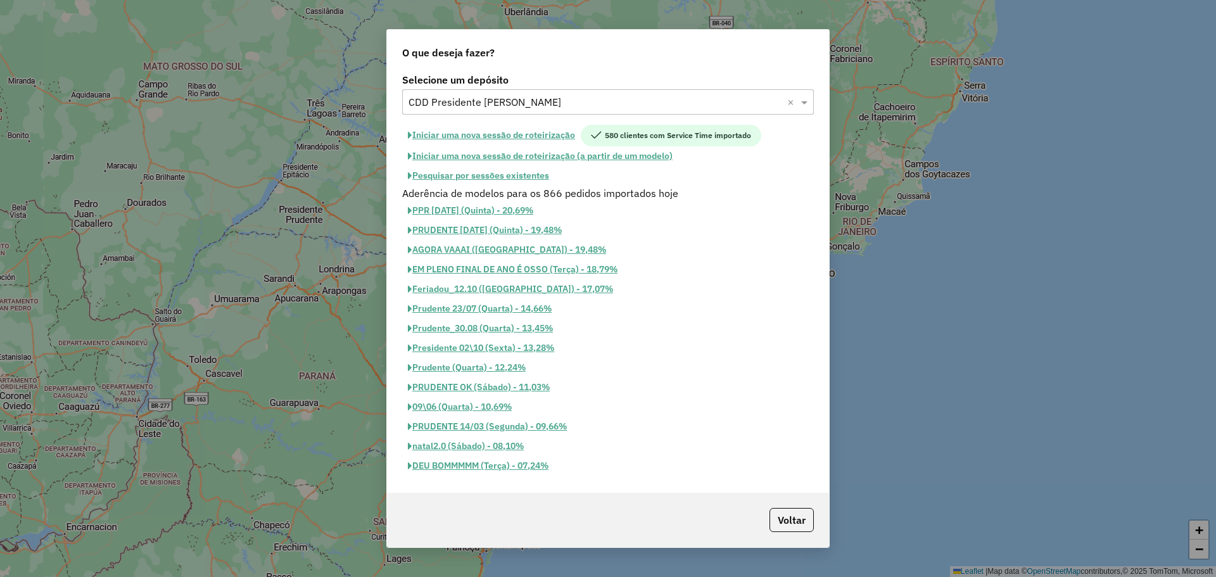
click at [598, 140] on em at bounding box center [596, 135] width 11 height 11
click at [551, 105] on input "text" at bounding box center [596, 102] width 374 height 15
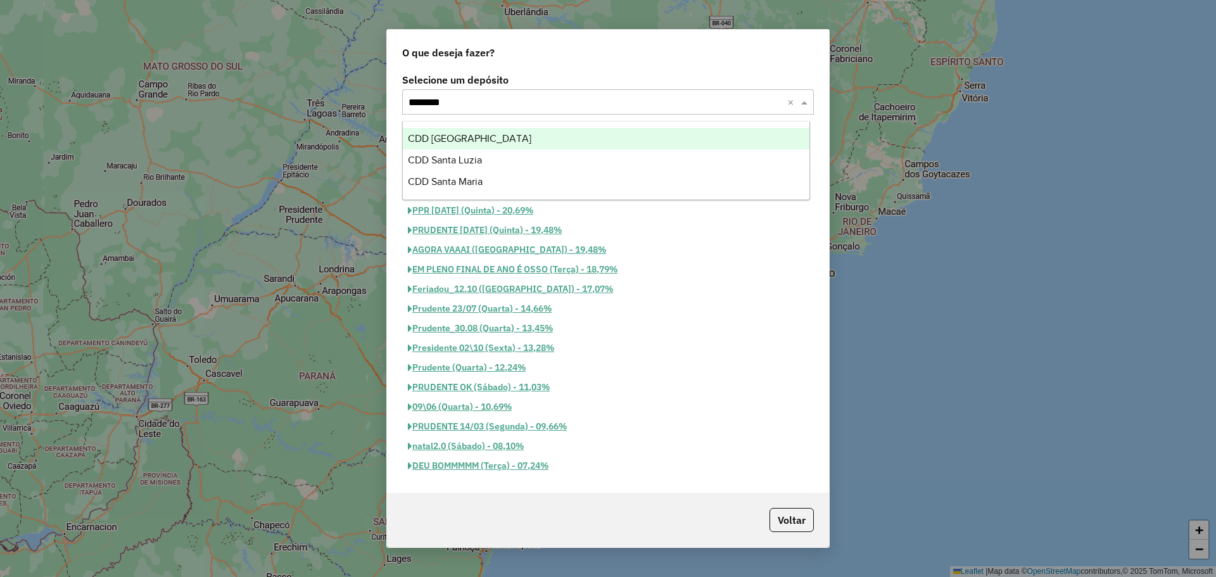
type input "*********"
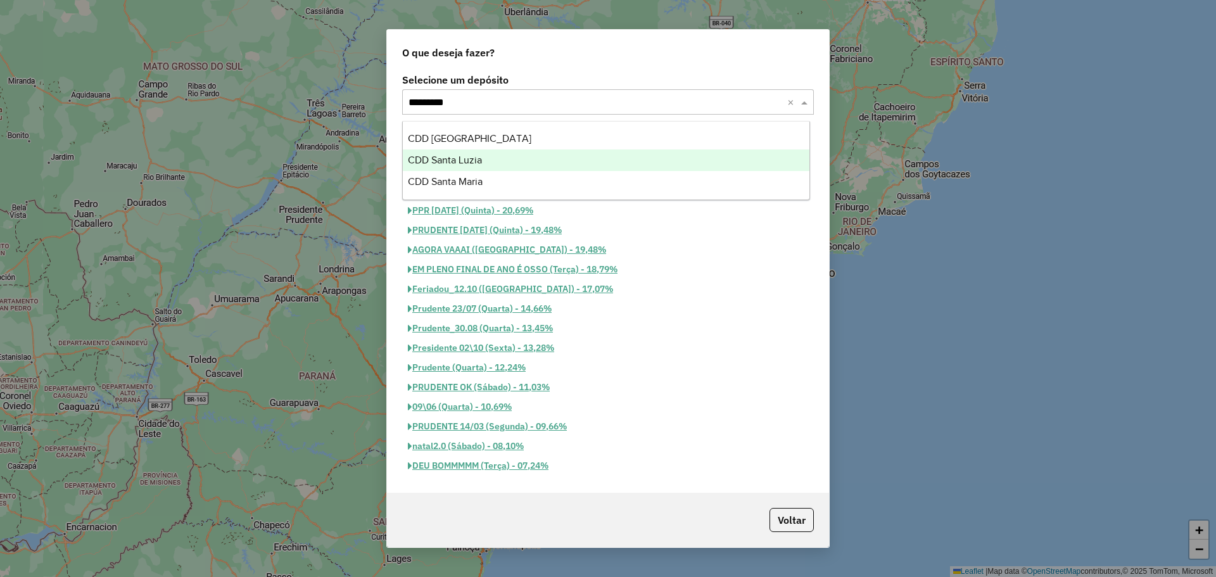
click at [528, 156] on div "CDD Santa Luzia" at bounding box center [606, 161] width 407 height 22
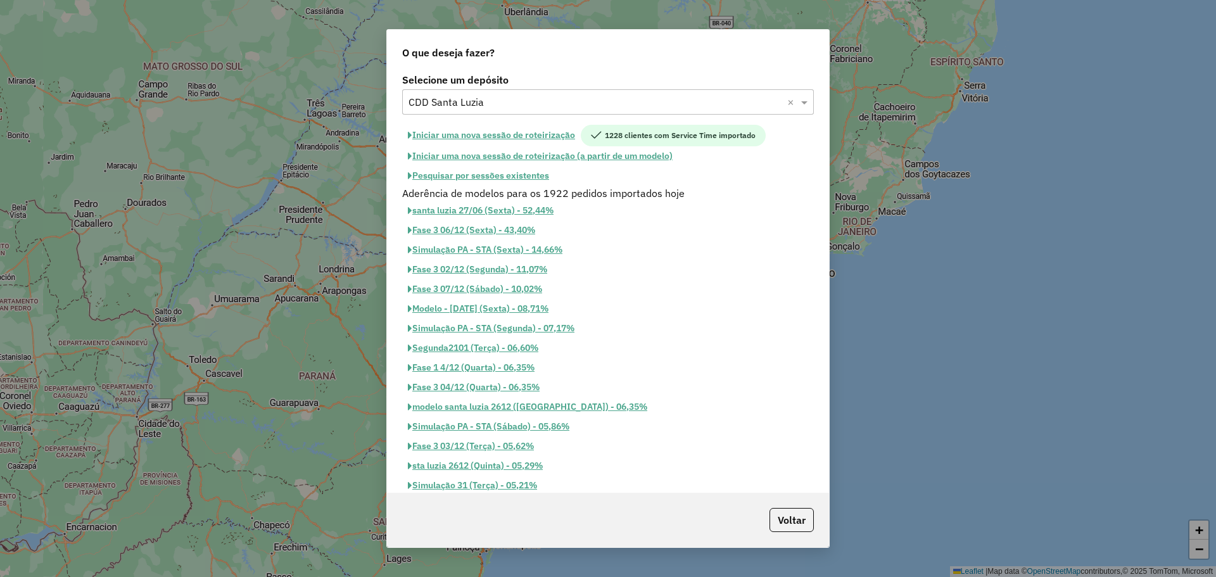
click at [717, 130] on span "1228 clientes com Service Time importado" at bounding box center [673, 136] width 185 height 22
